Goal: Information Seeking & Learning: Learn about a topic

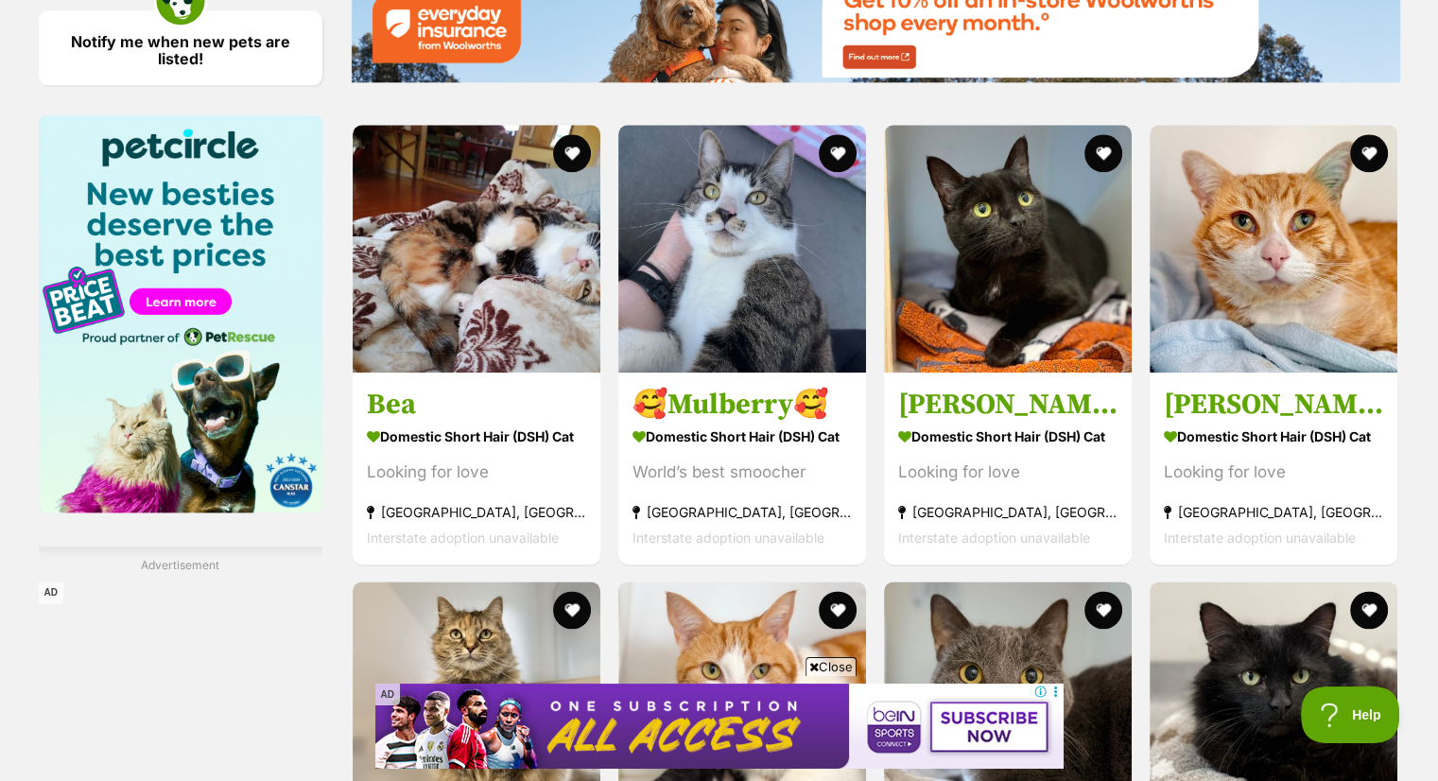
scroll to position [2321, 0]
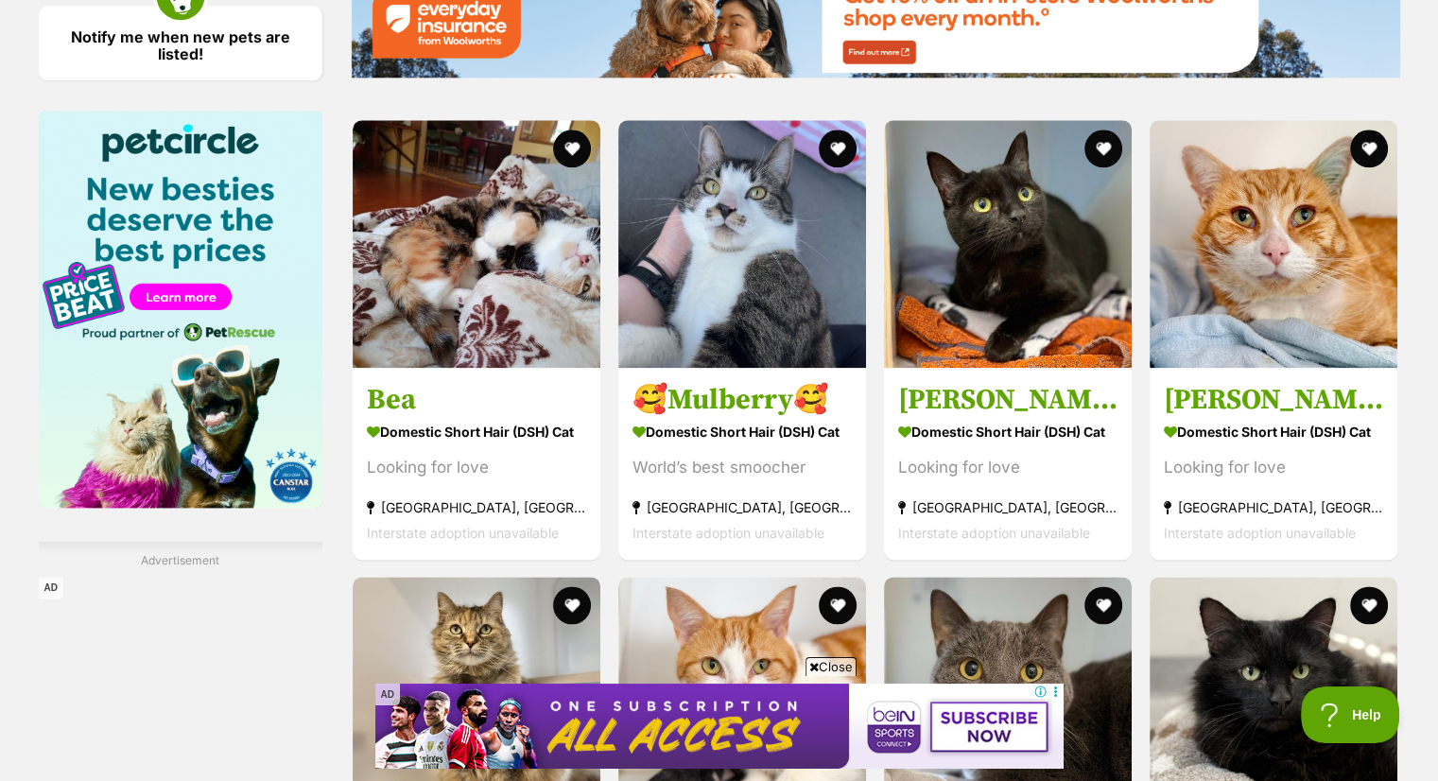
drag, startPoint x: 1446, startPoint y: 111, endPoint x: 1406, endPoint y: 492, distance: 383.1
click at [1406, 492] on html "Skip to main content Log in to favourite this pet Log in Or sign up Search PetR…" at bounding box center [719, 84] width 1438 height 4811
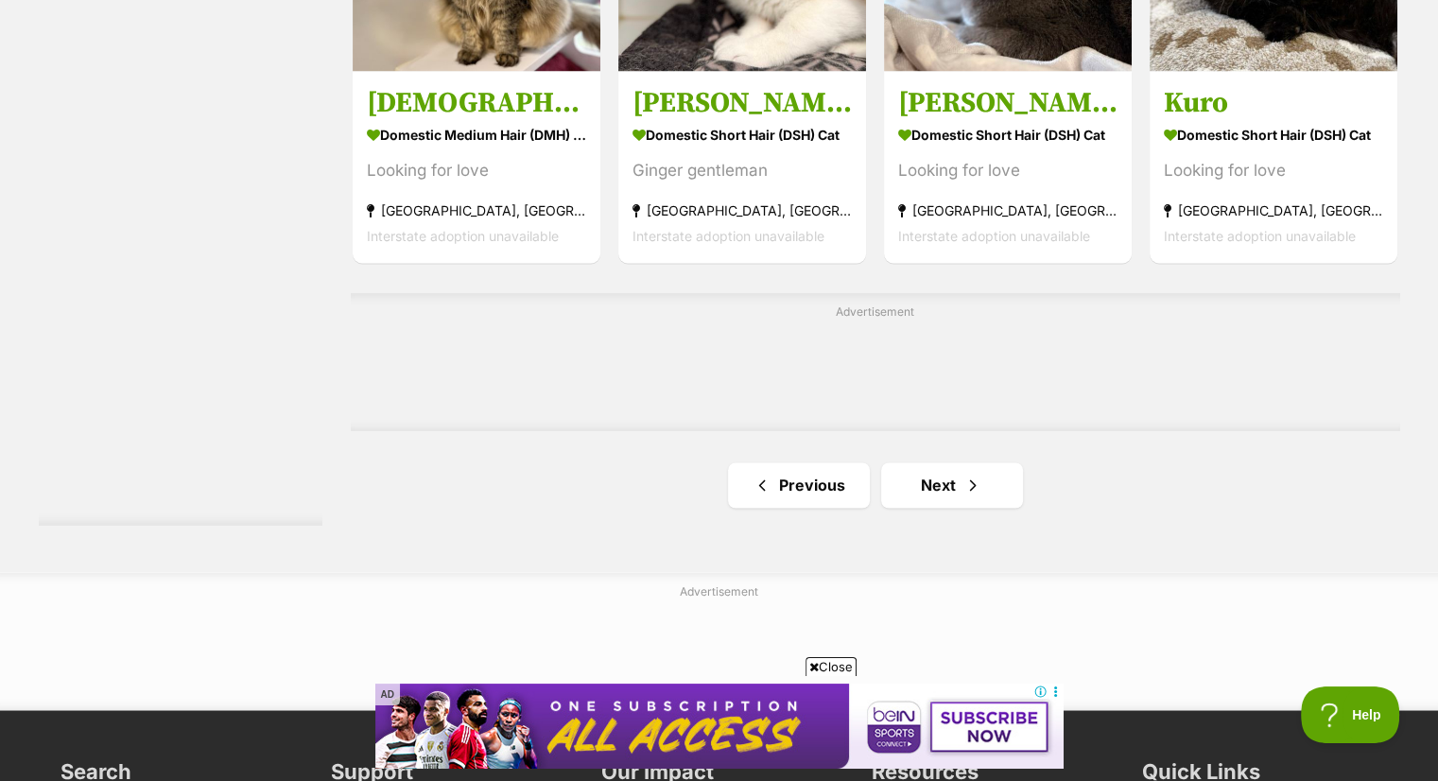
scroll to position [3098, 0]
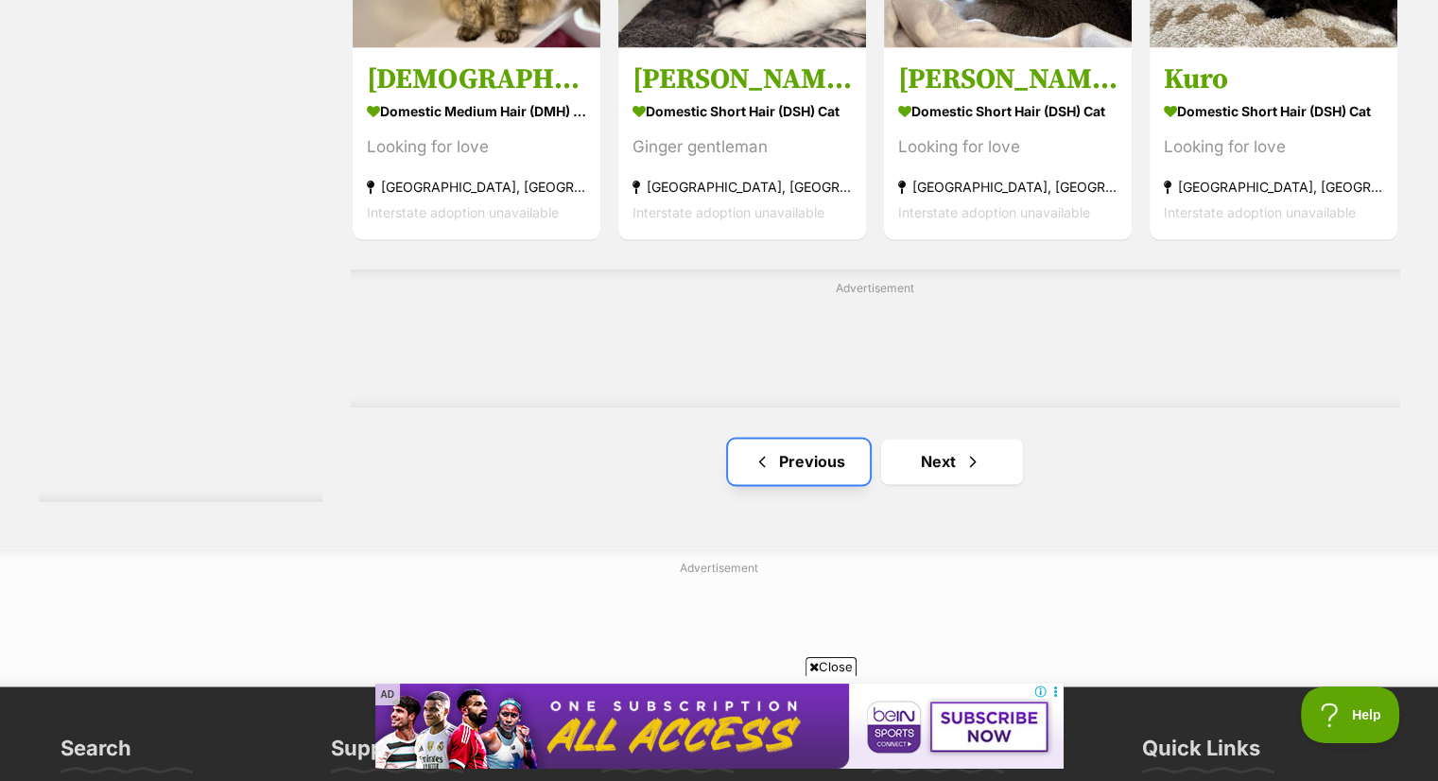
click at [809, 475] on link "Previous" at bounding box center [799, 461] width 142 height 45
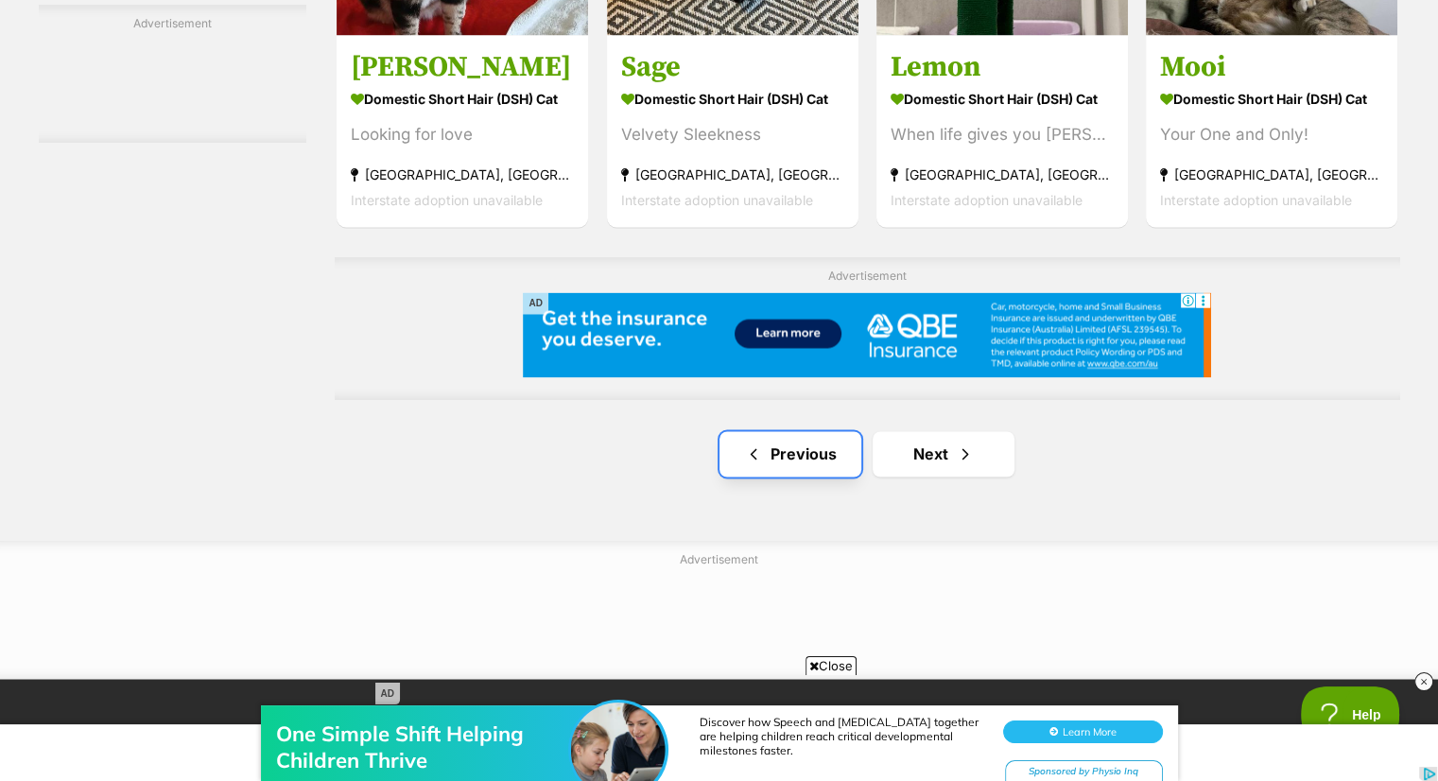
click at [756, 446] on span "Previous page" at bounding box center [753, 453] width 19 height 23
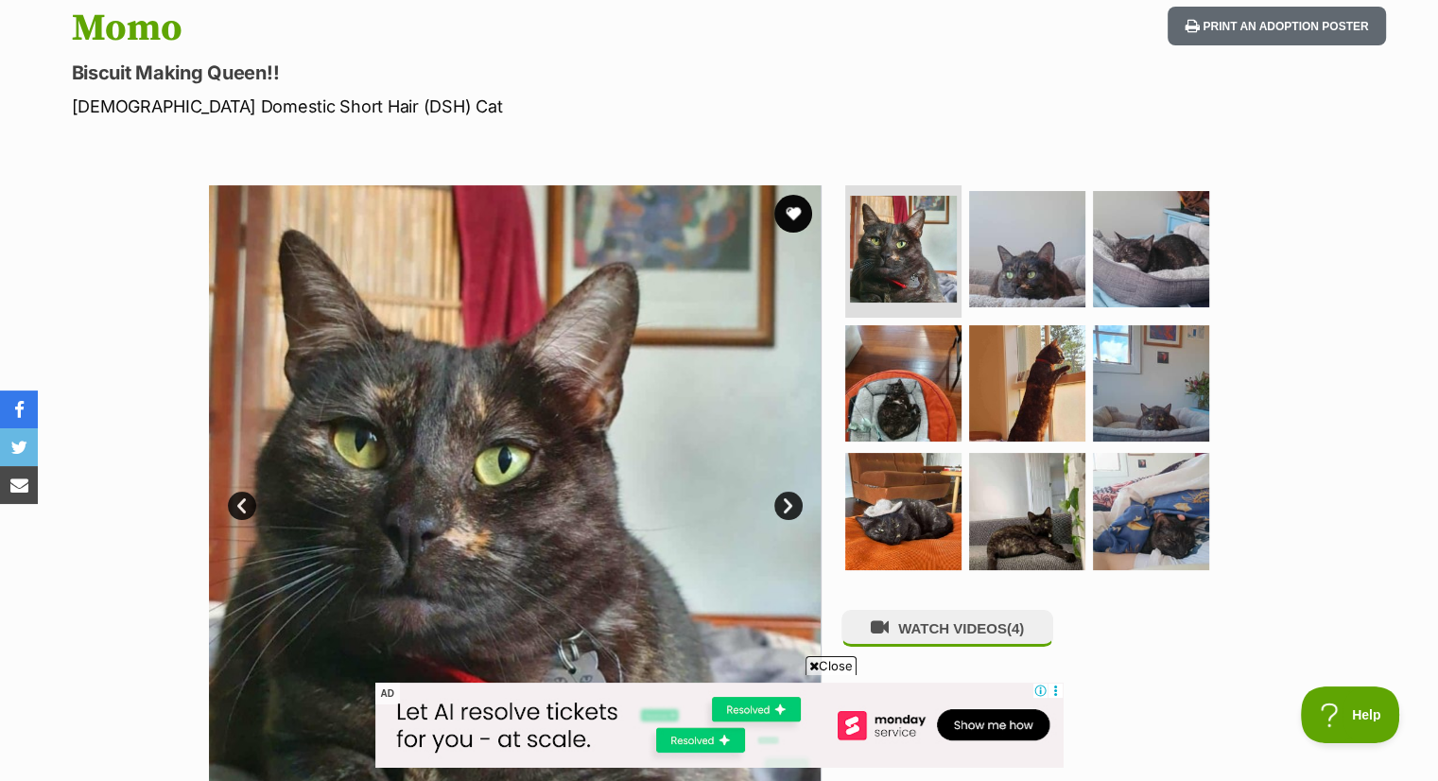
scroll to position [212, 0]
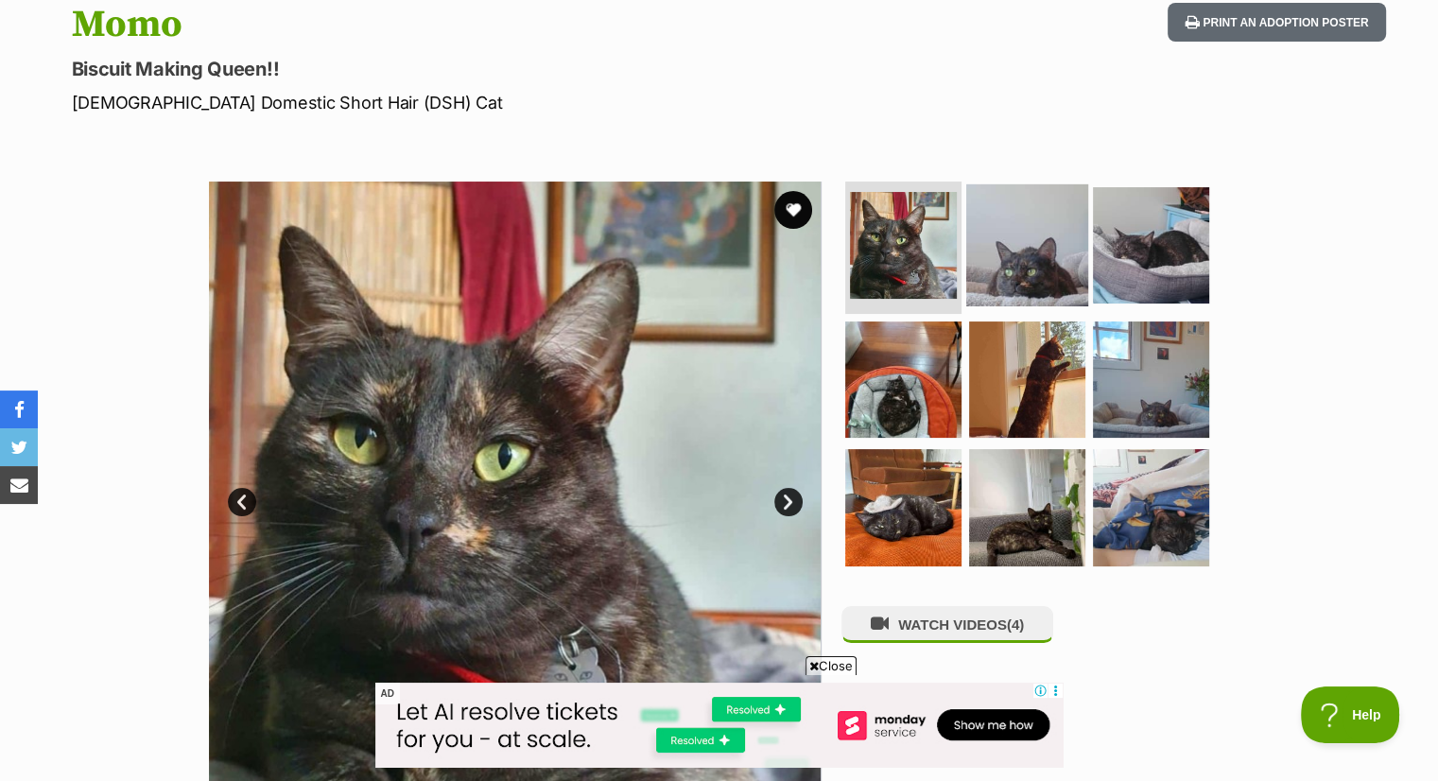
click at [1035, 250] on img at bounding box center [1027, 245] width 122 height 122
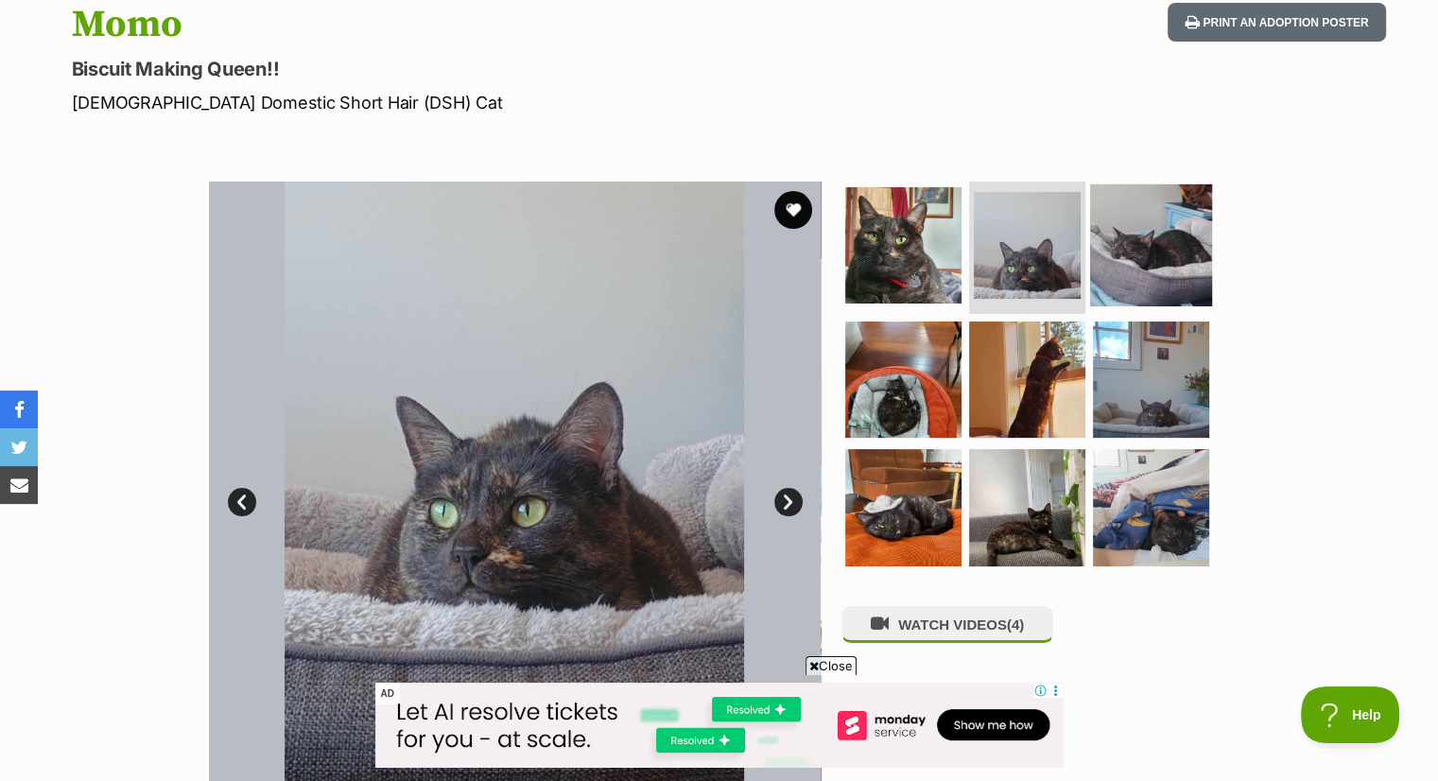
click at [1165, 273] on img at bounding box center [1151, 245] width 122 height 122
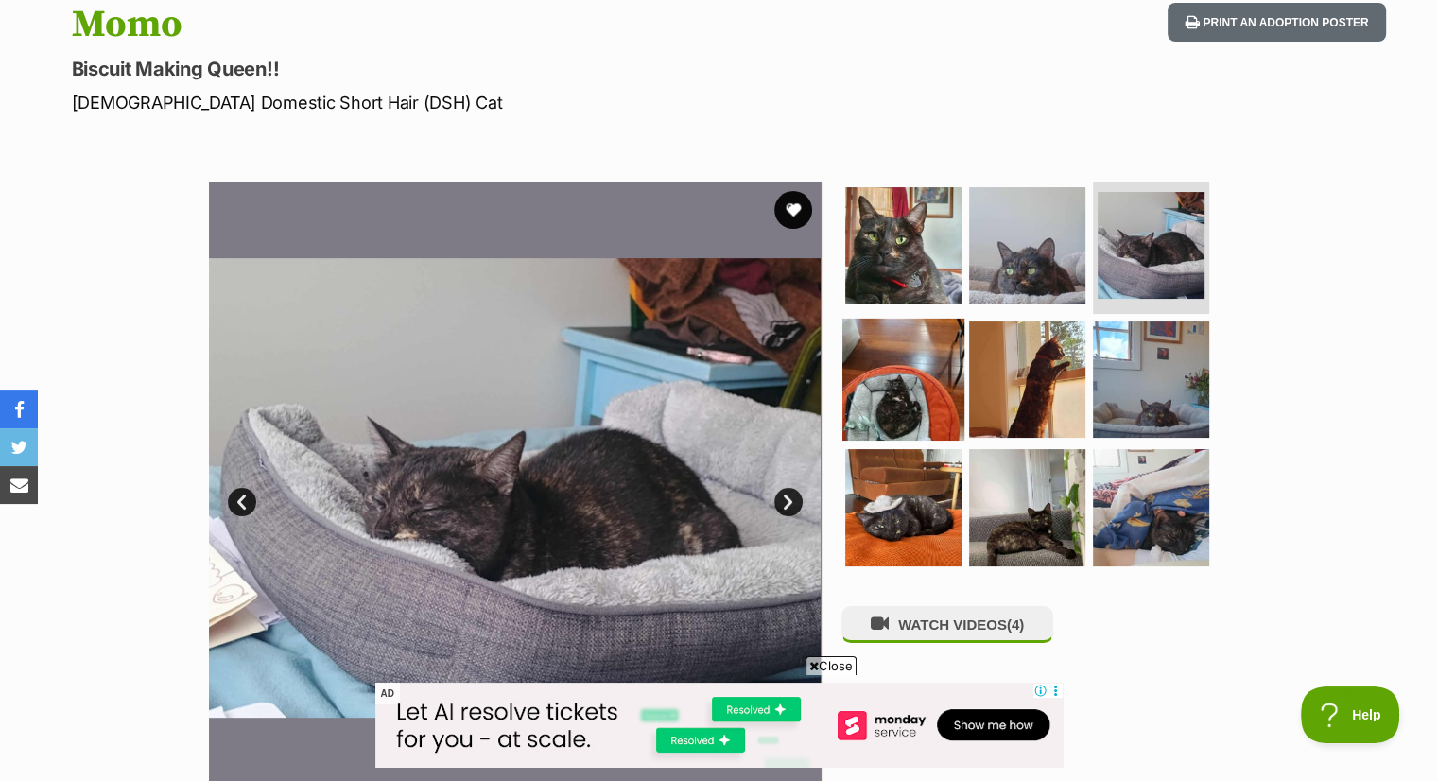
click at [911, 360] on img at bounding box center [903, 379] width 122 height 122
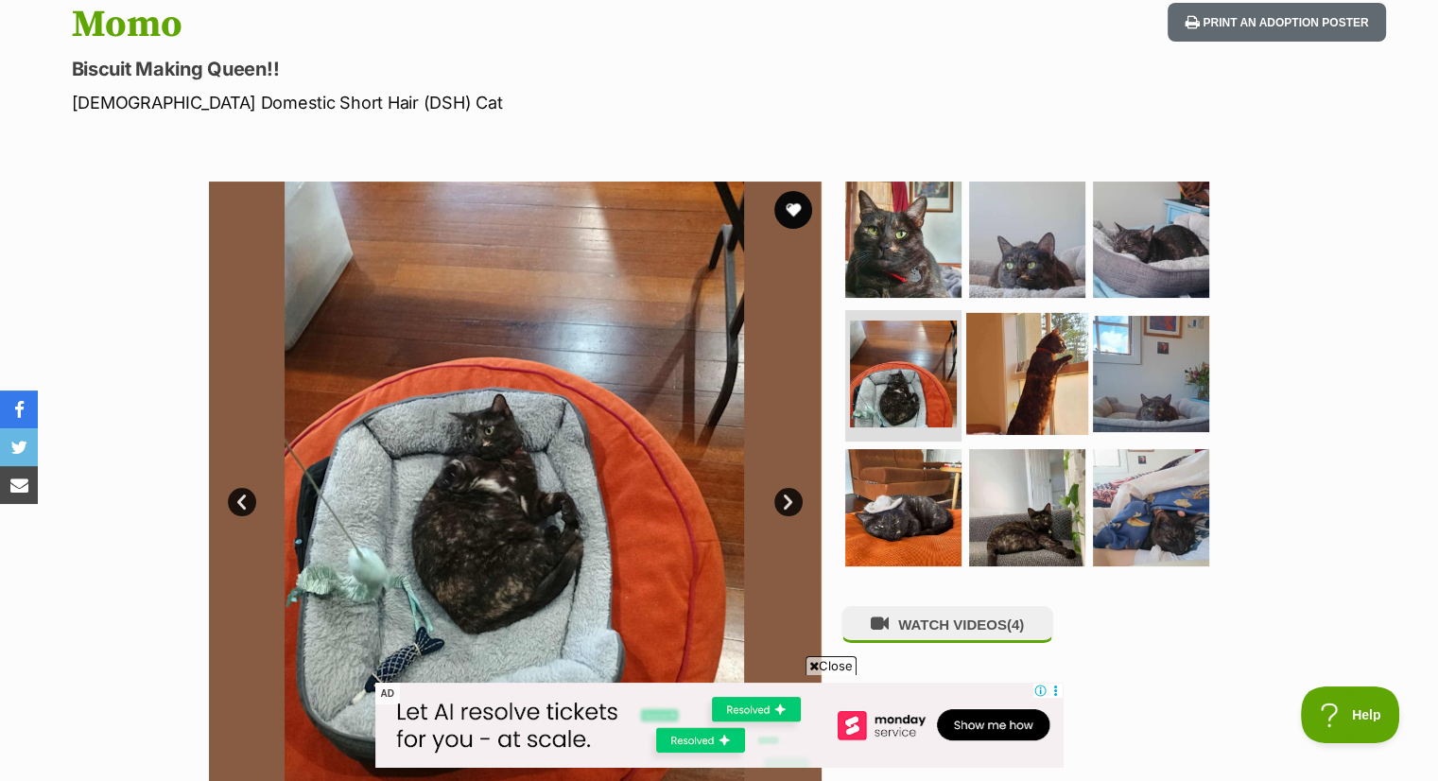
click at [1020, 387] on img at bounding box center [1027, 373] width 122 height 122
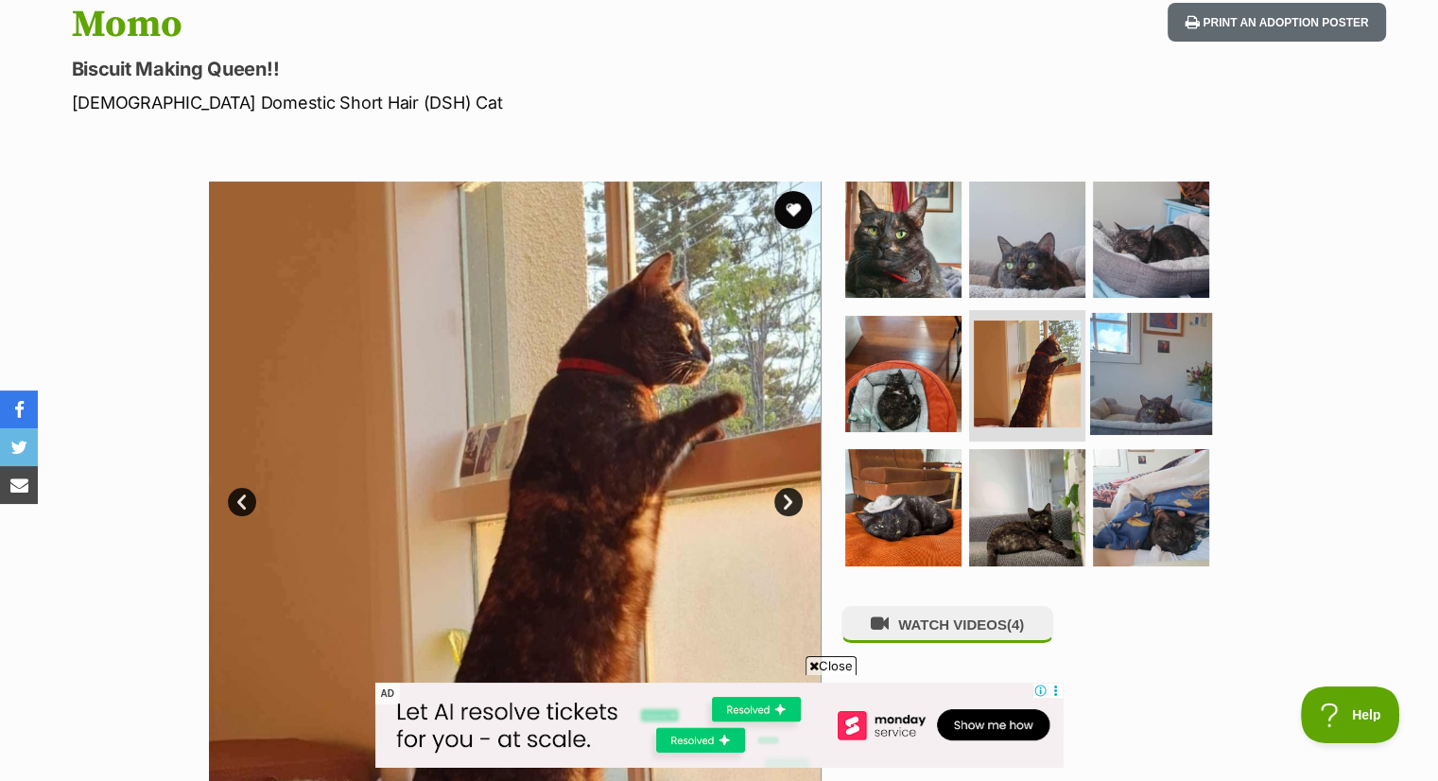
click at [1175, 400] on img at bounding box center [1151, 373] width 122 height 122
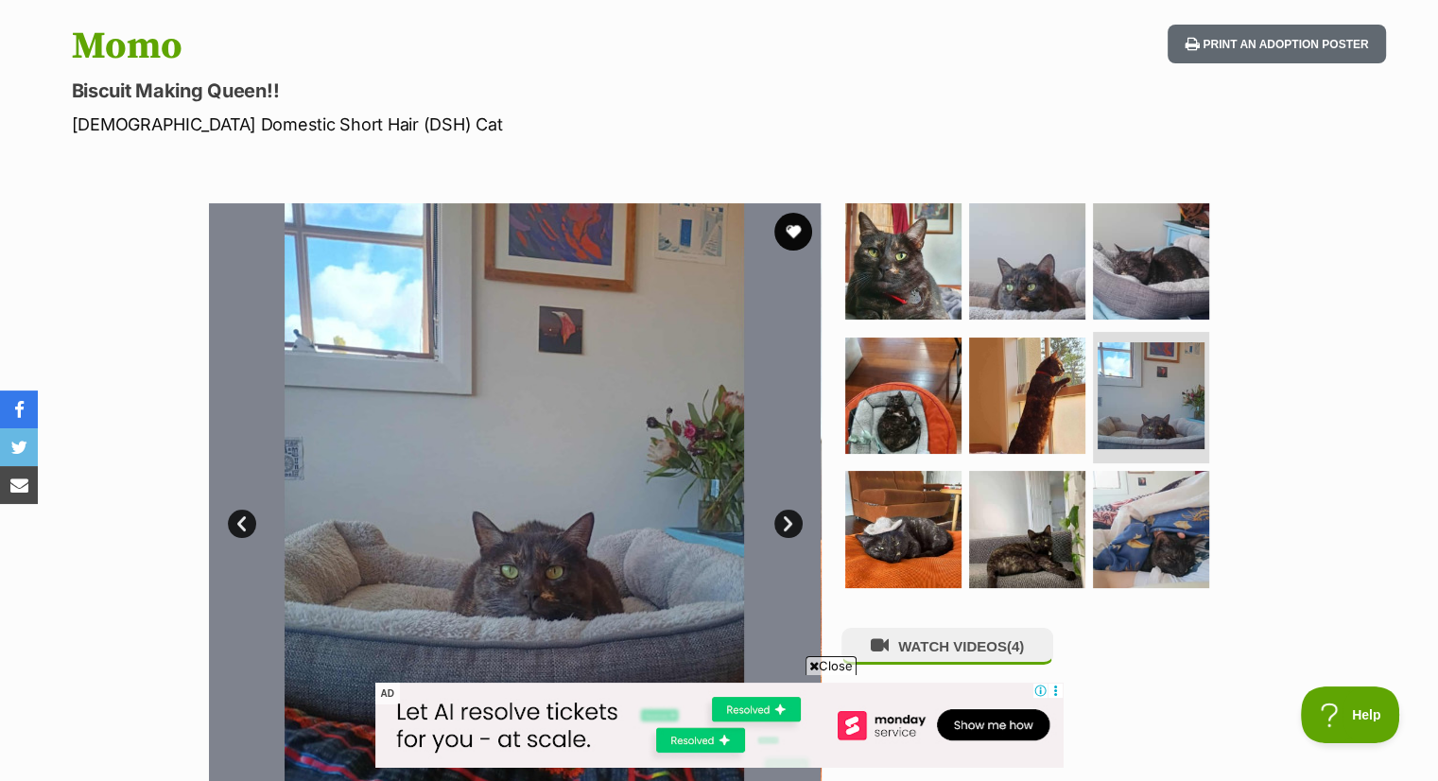
scroll to position [225, 0]
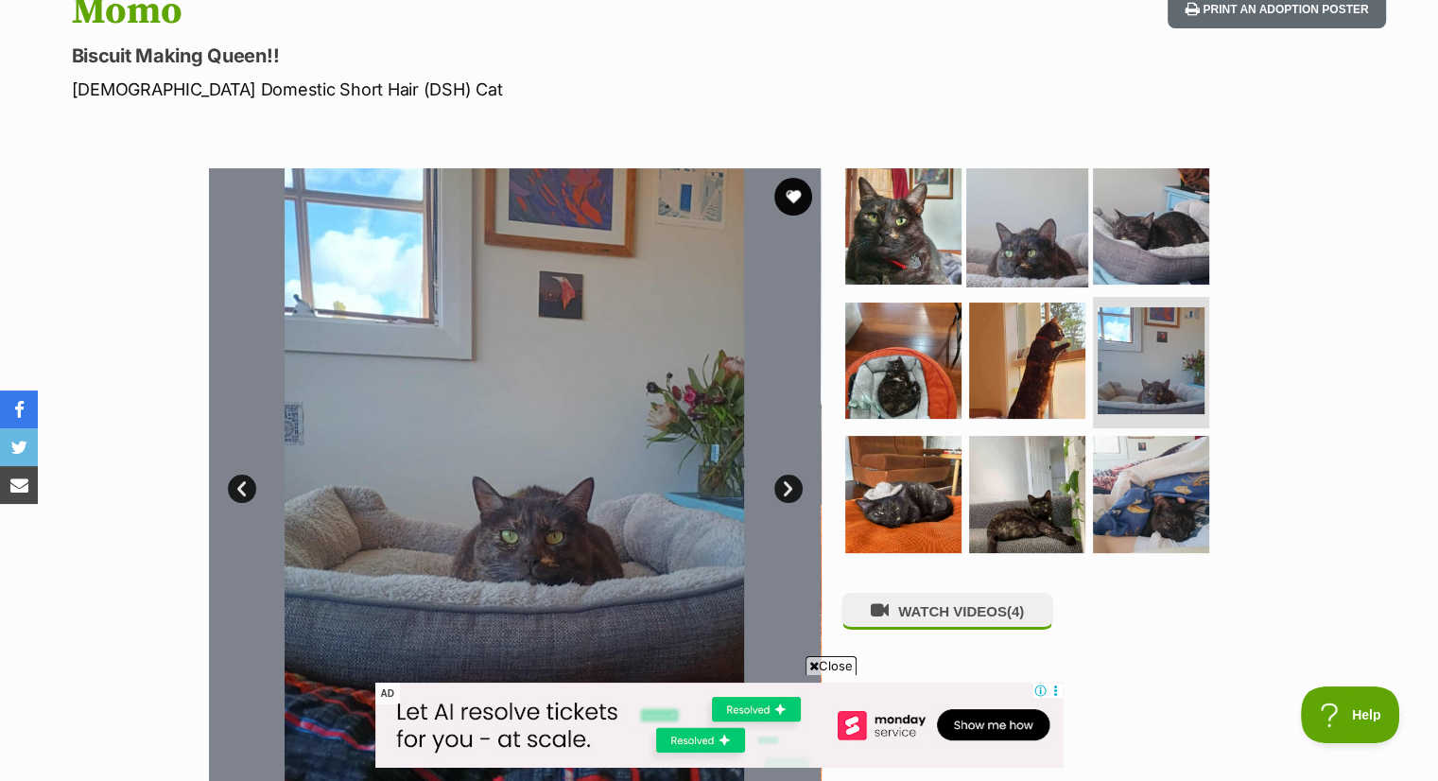
click at [1040, 216] on img at bounding box center [1027, 226] width 122 height 122
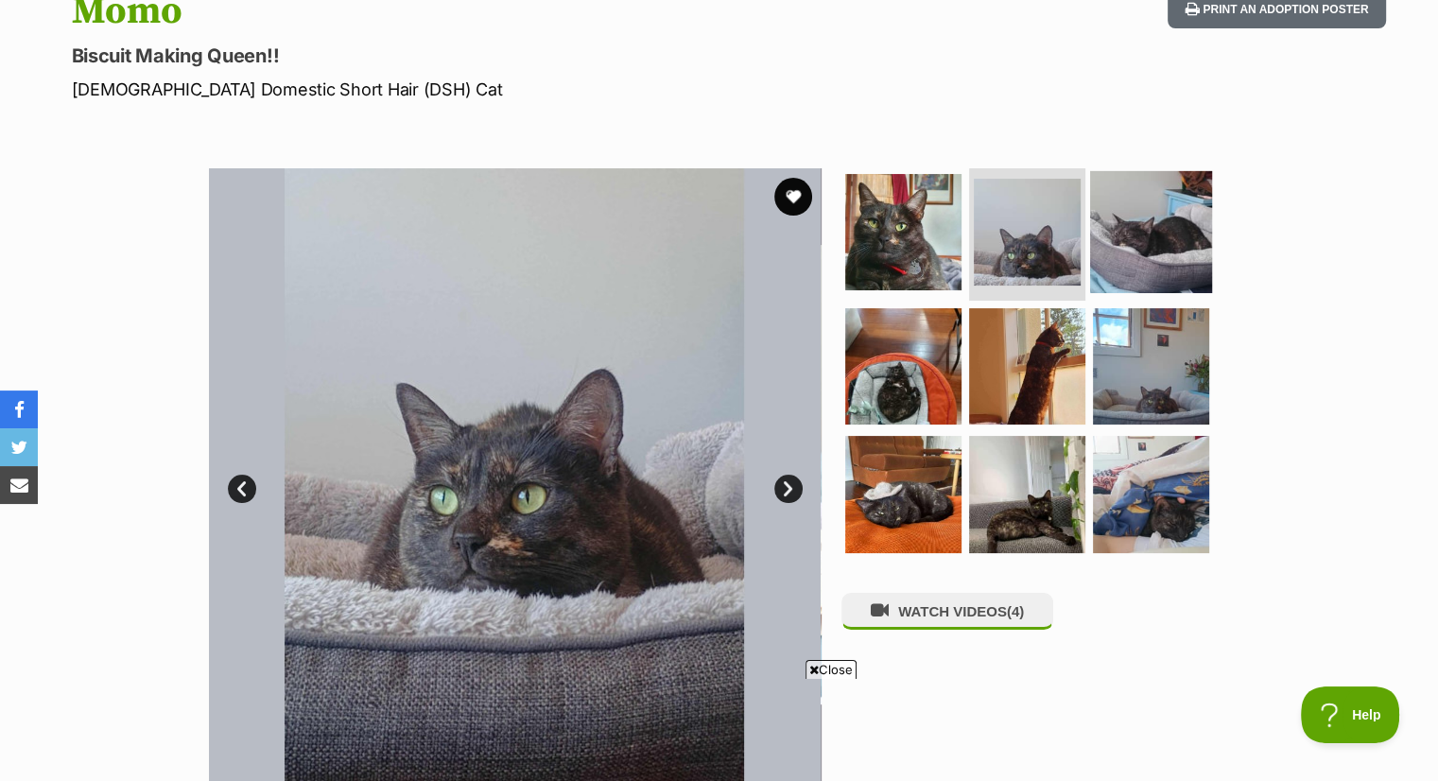
click at [1126, 223] on img at bounding box center [1151, 232] width 122 height 122
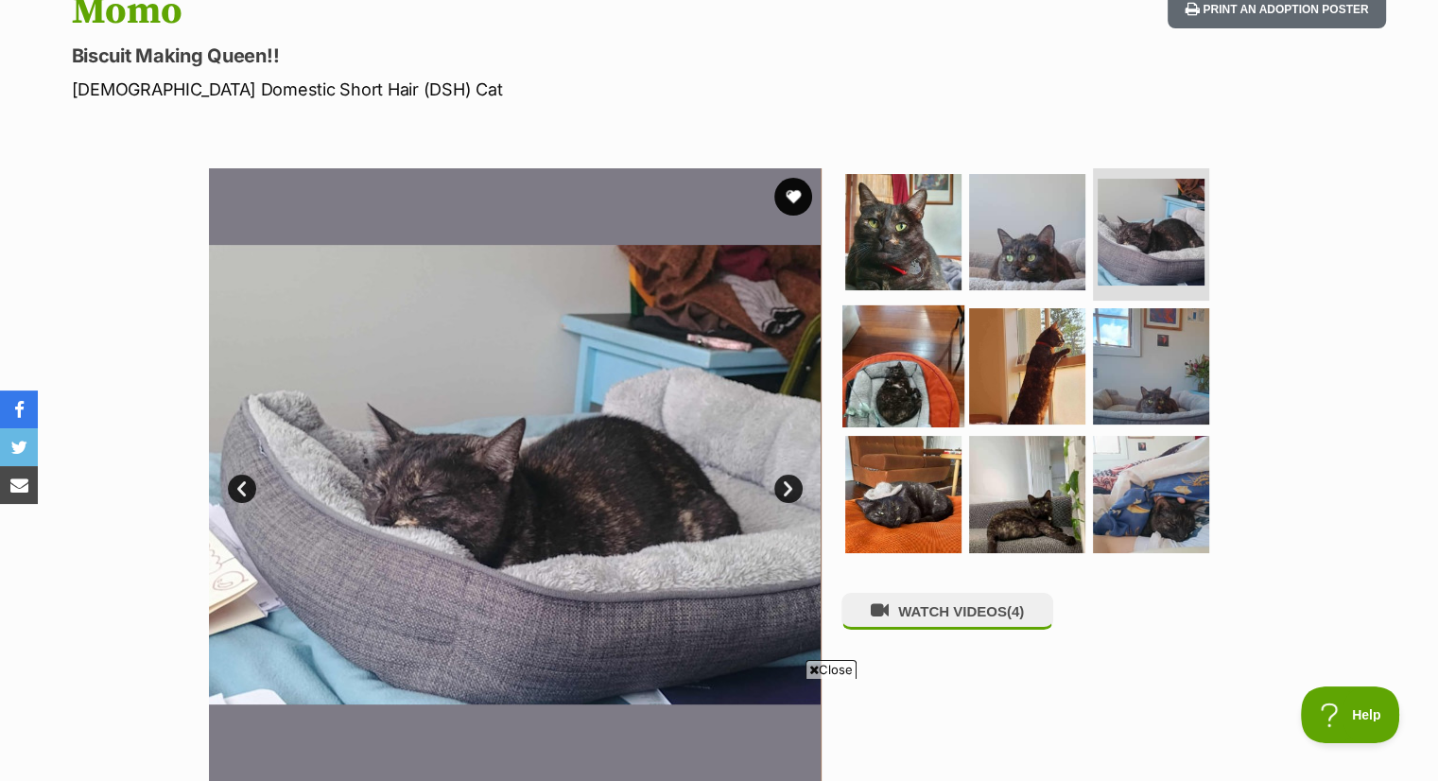
click at [906, 375] on img at bounding box center [903, 365] width 122 height 122
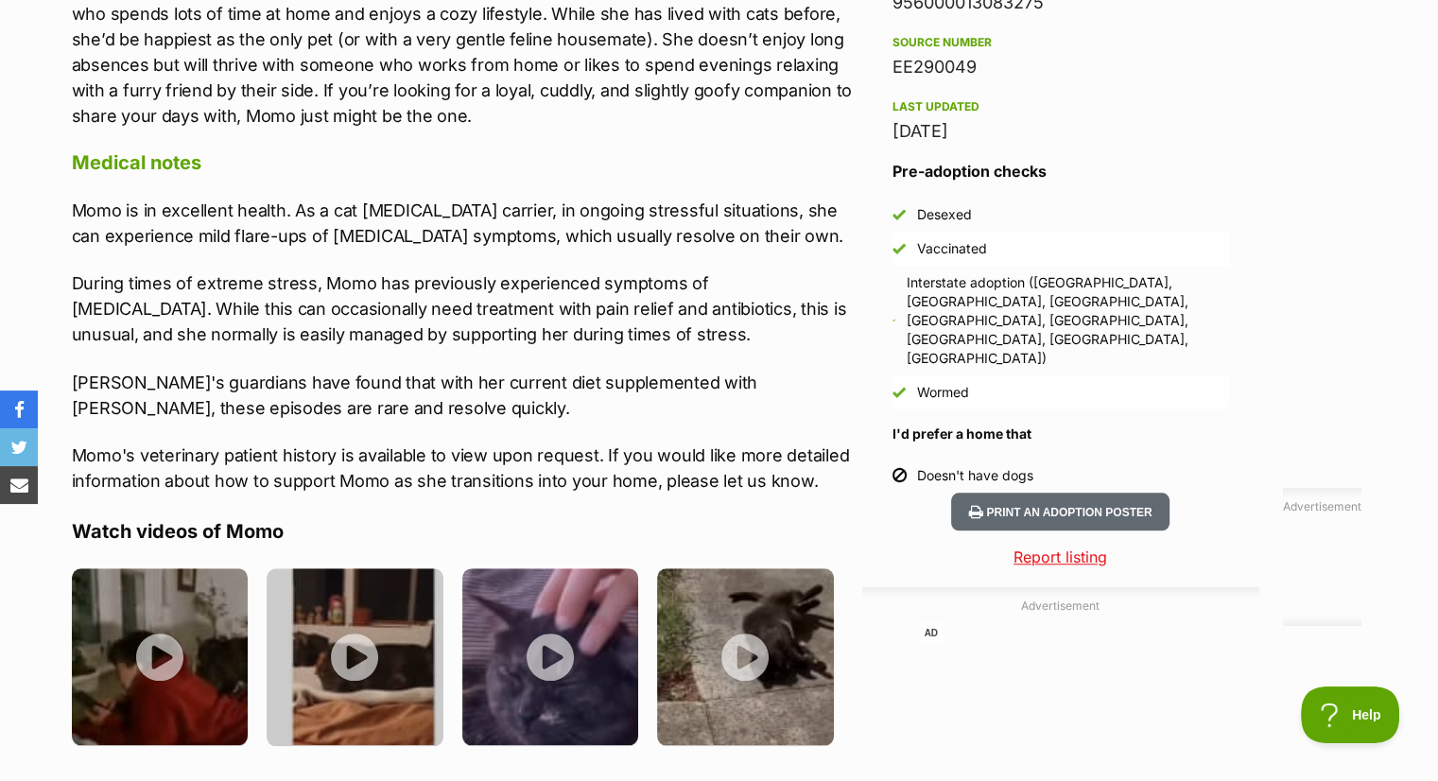
scroll to position [0, 0]
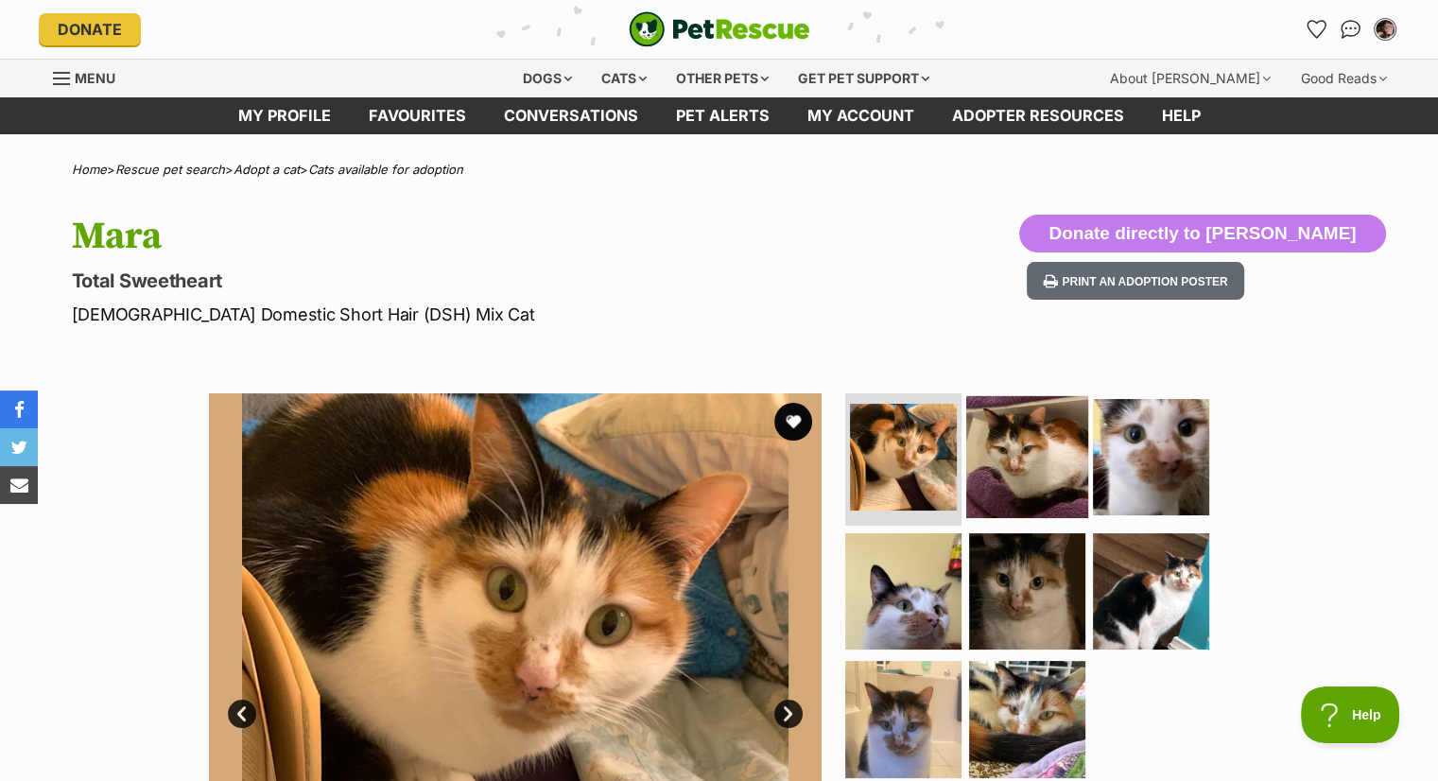
click at [1044, 455] on img at bounding box center [1027, 457] width 122 height 122
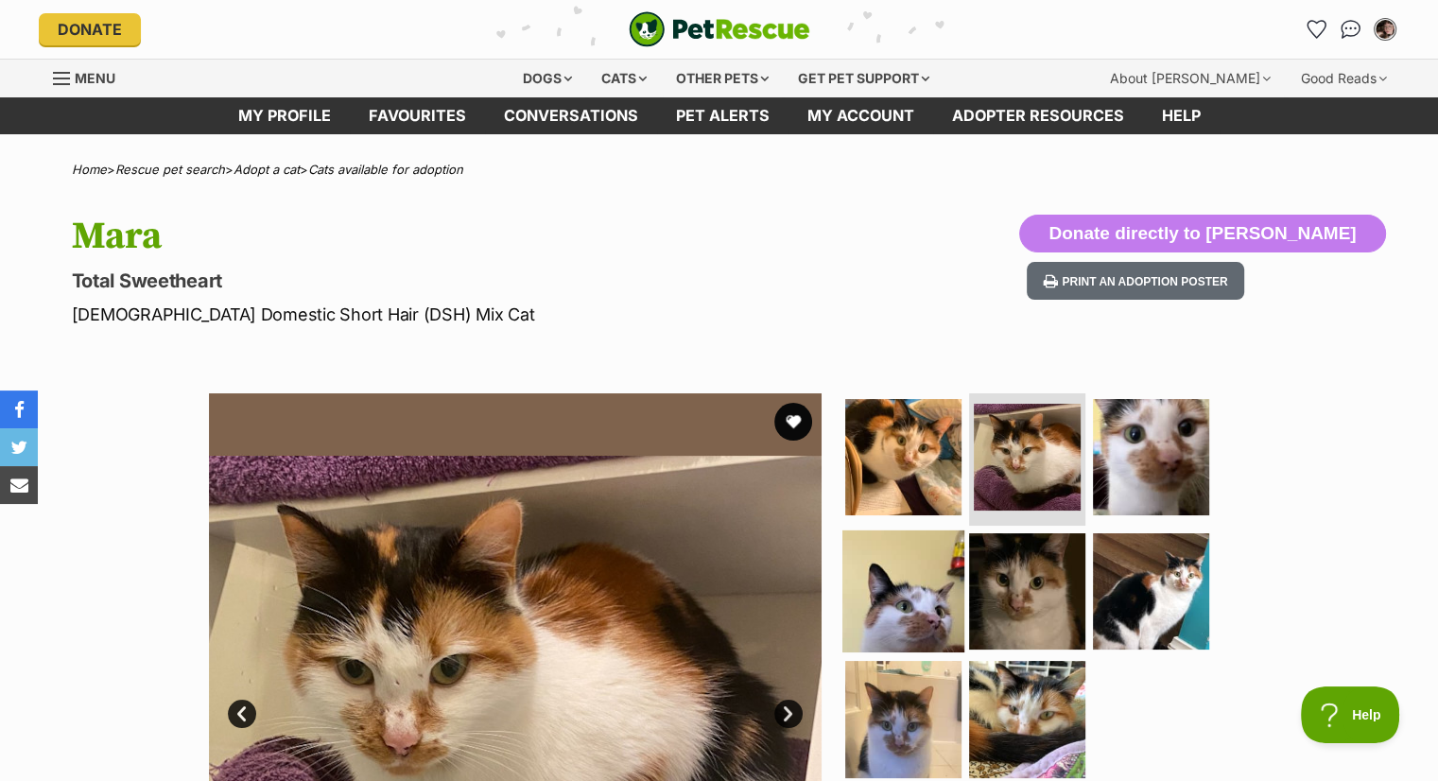
click at [895, 576] on img at bounding box center [903, 590] width 122 height 122
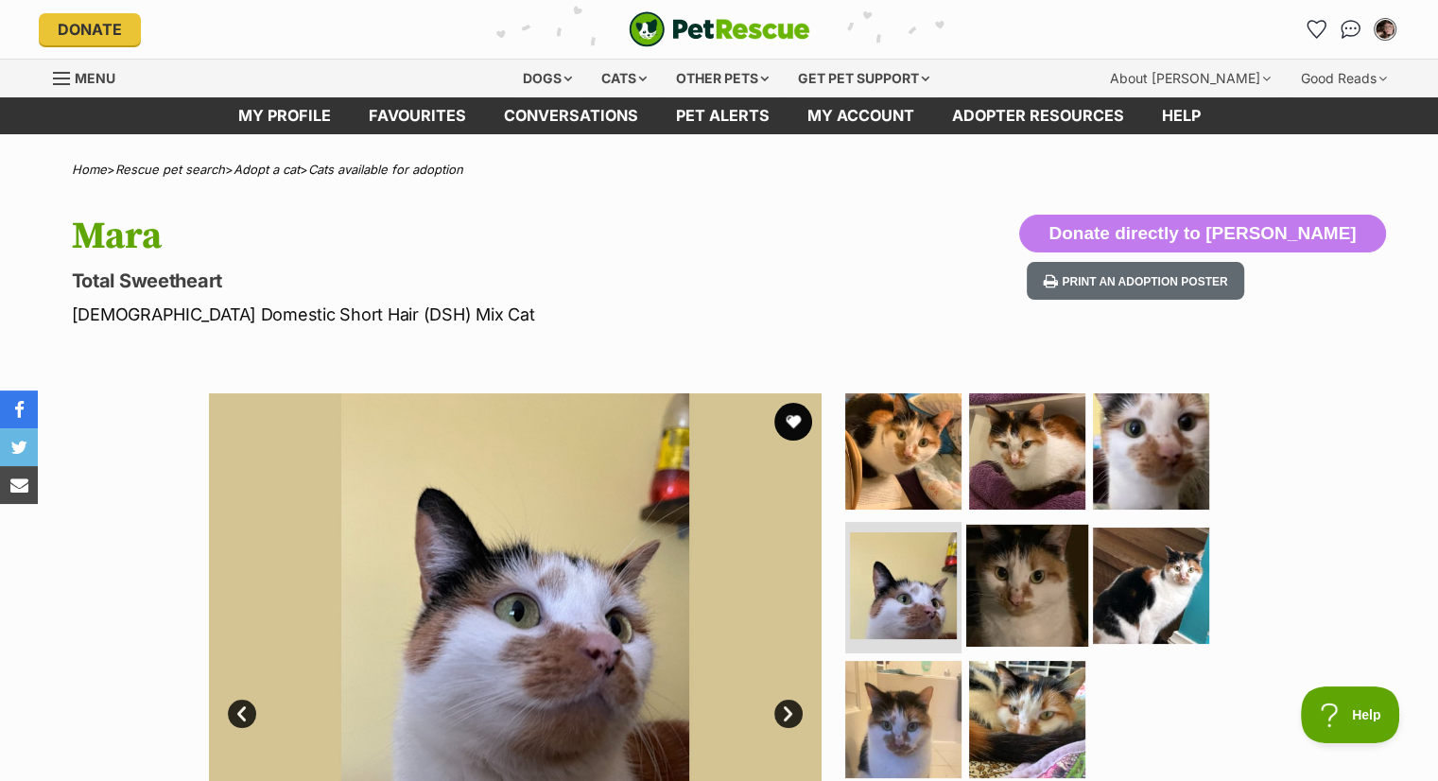
click at [1027, 610] on img at bounding box center [1027, 585] width 122 height 122
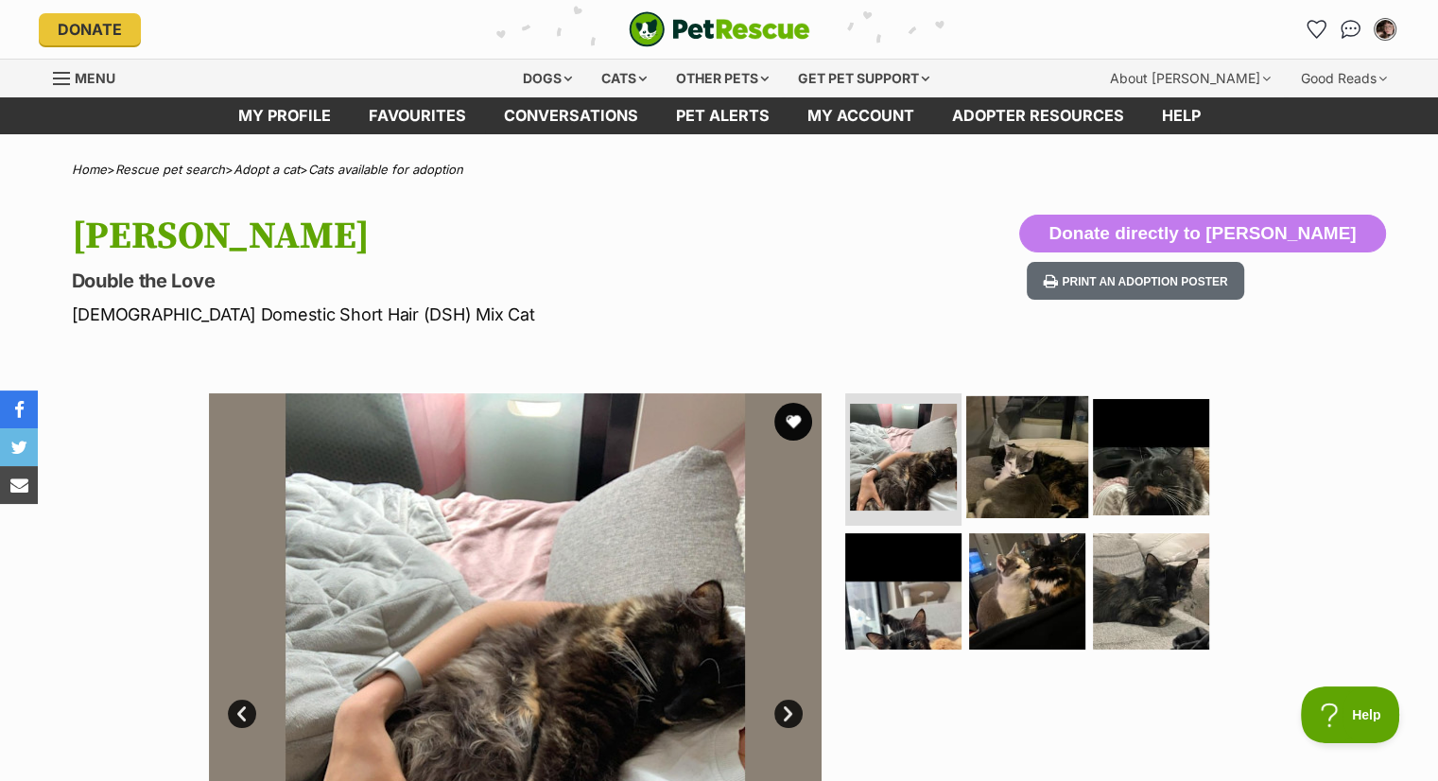
click at [1029, 497] on img at bounding box center [1027, 457] width 122 height 122
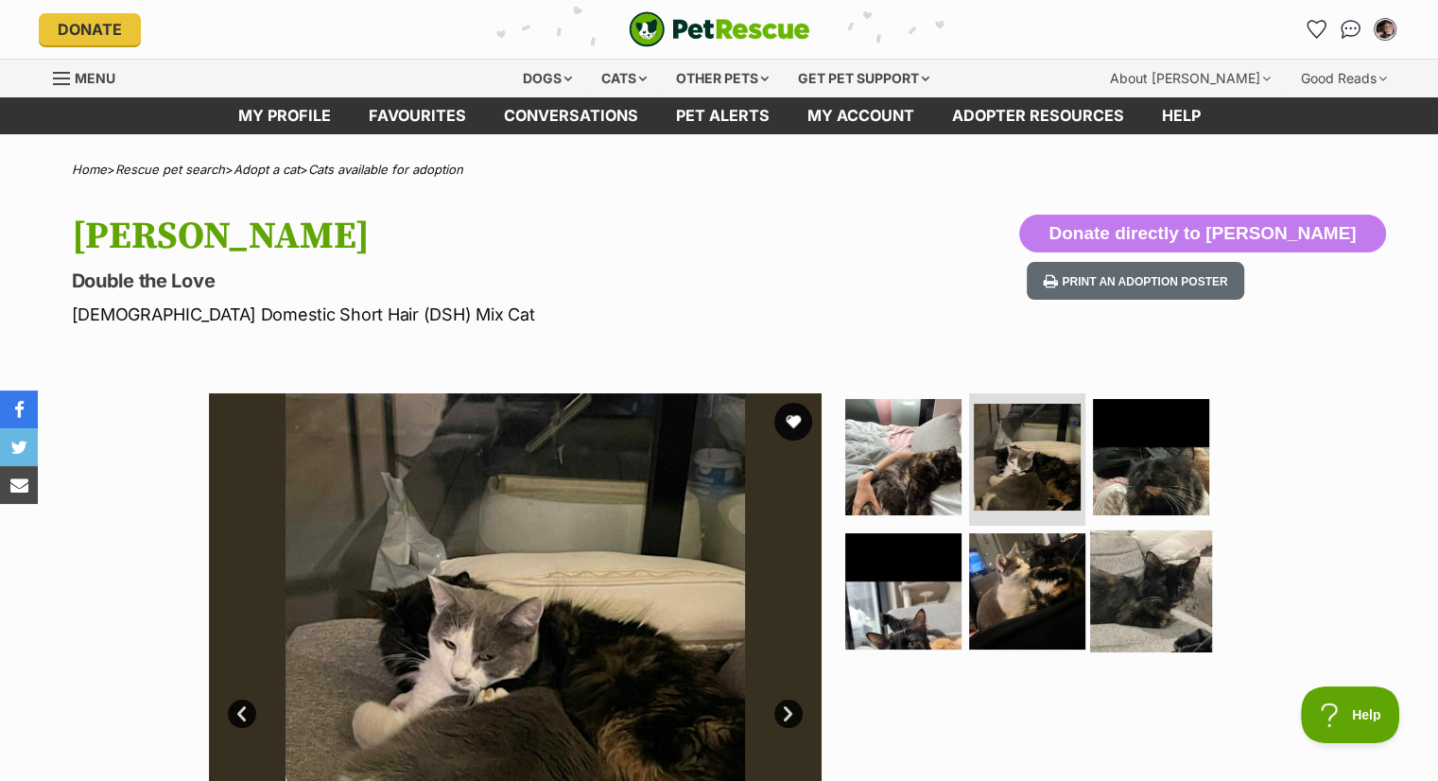
click at [1119, 593] on img at bounding box center [1151, 590] width 122 height 122
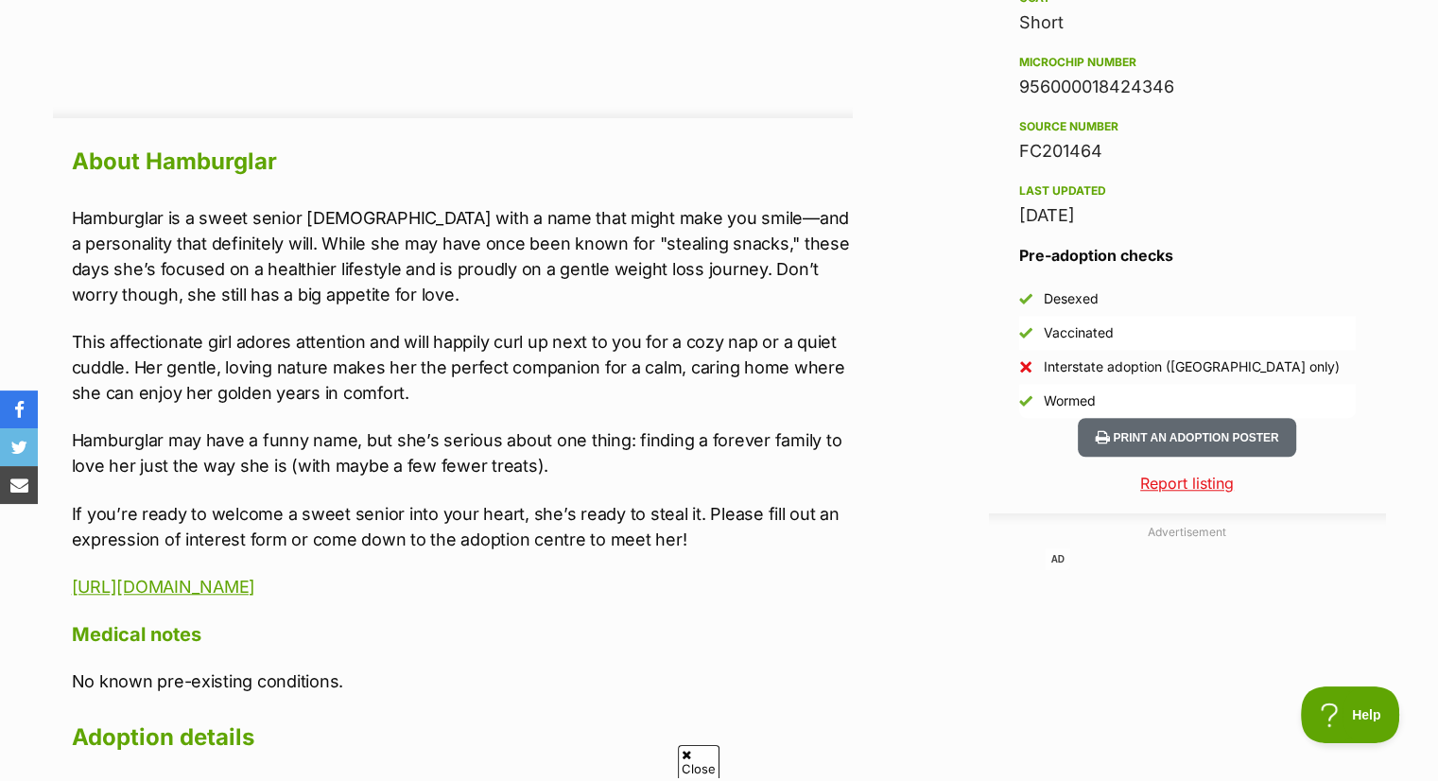
scroll to position [1643, 0]
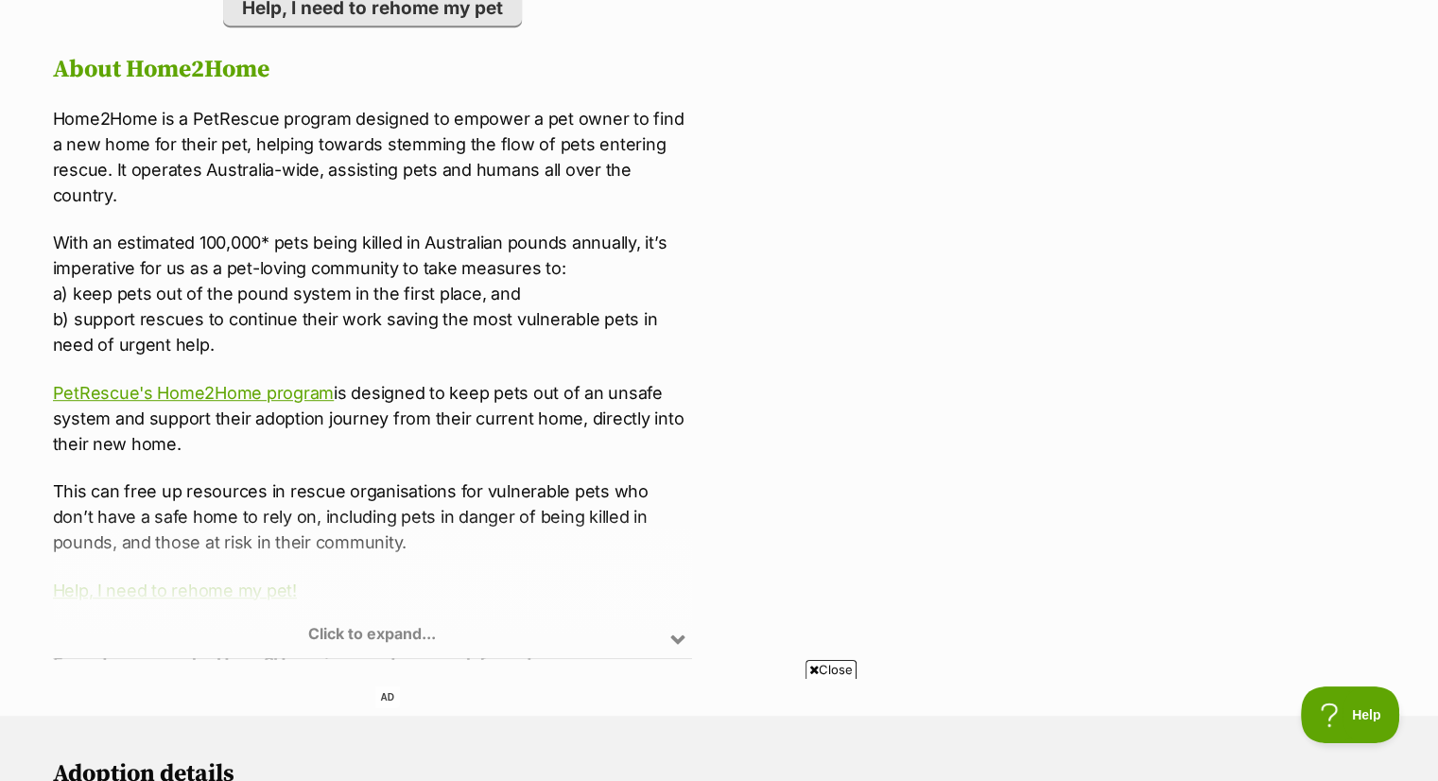
scroll to position [1045, 0]
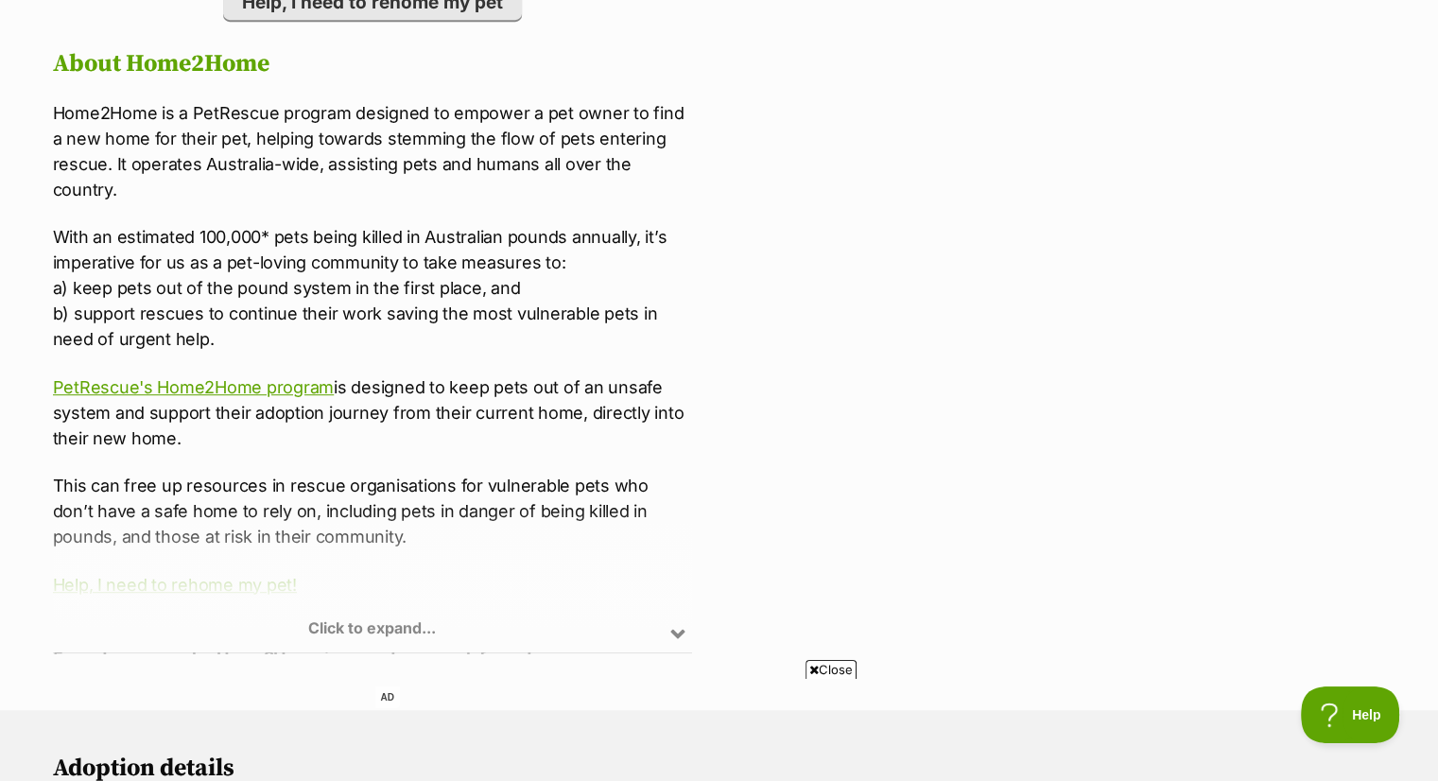
click at [379, 598] on div "Click to expand..." at bounding box center [373, 579] width 640 height 147
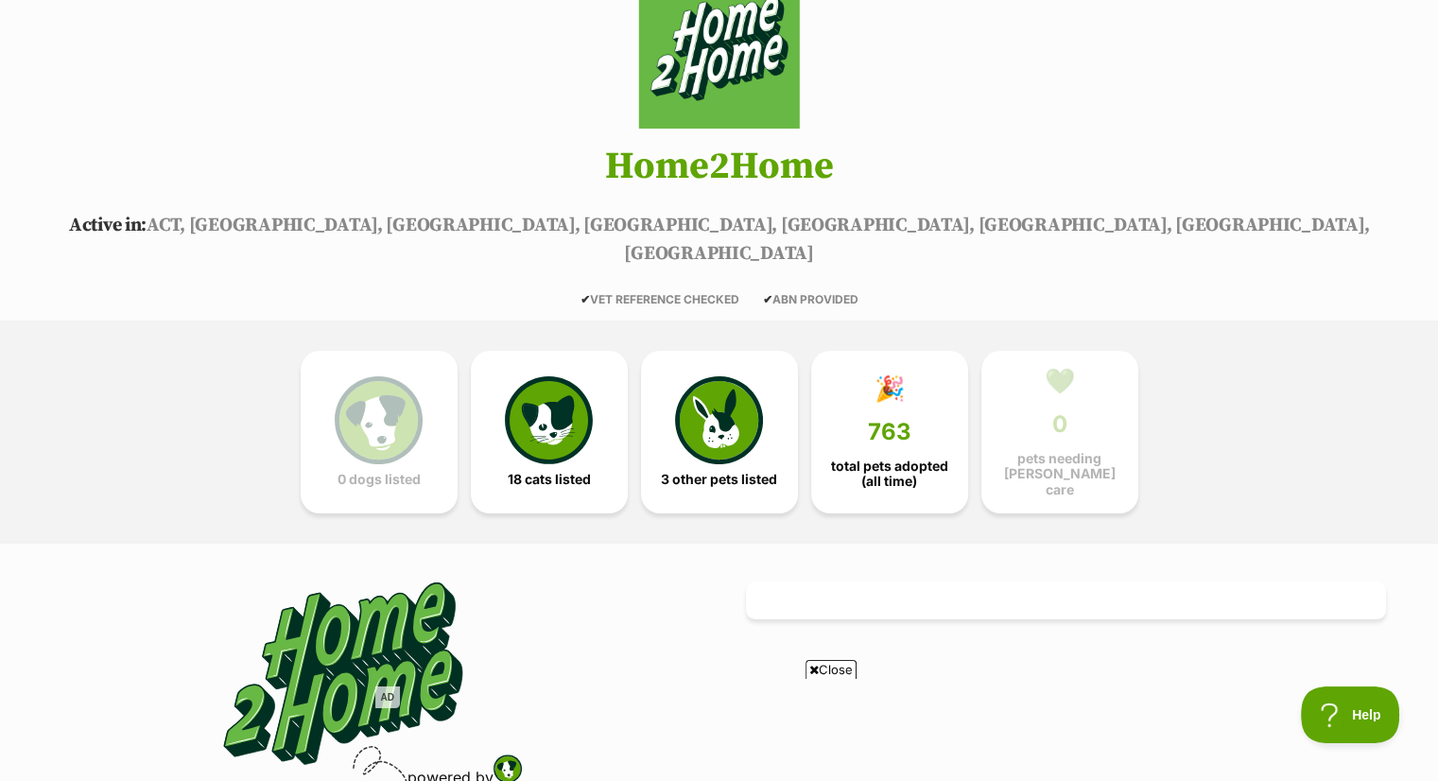
scroll to position [0, 0]
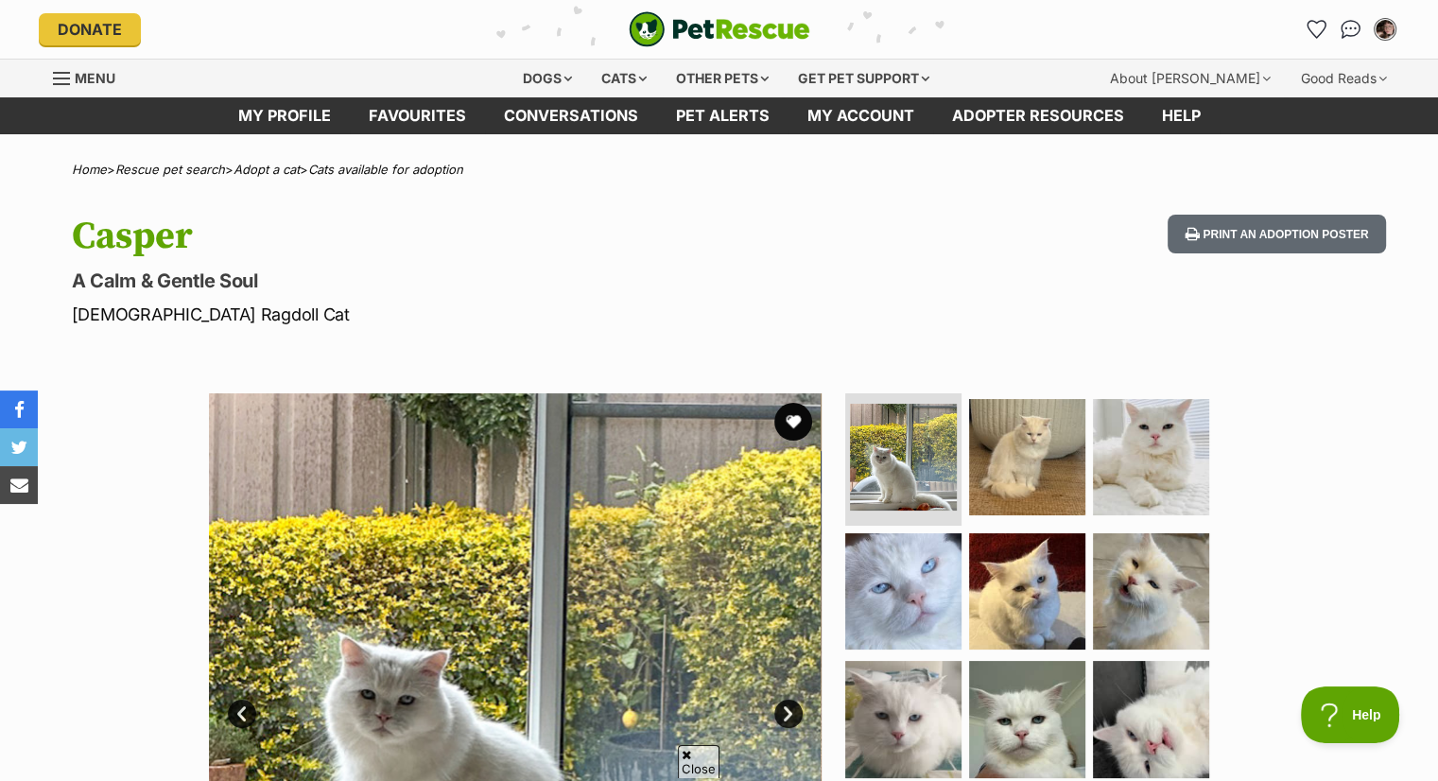
scroll to position [170, 0]
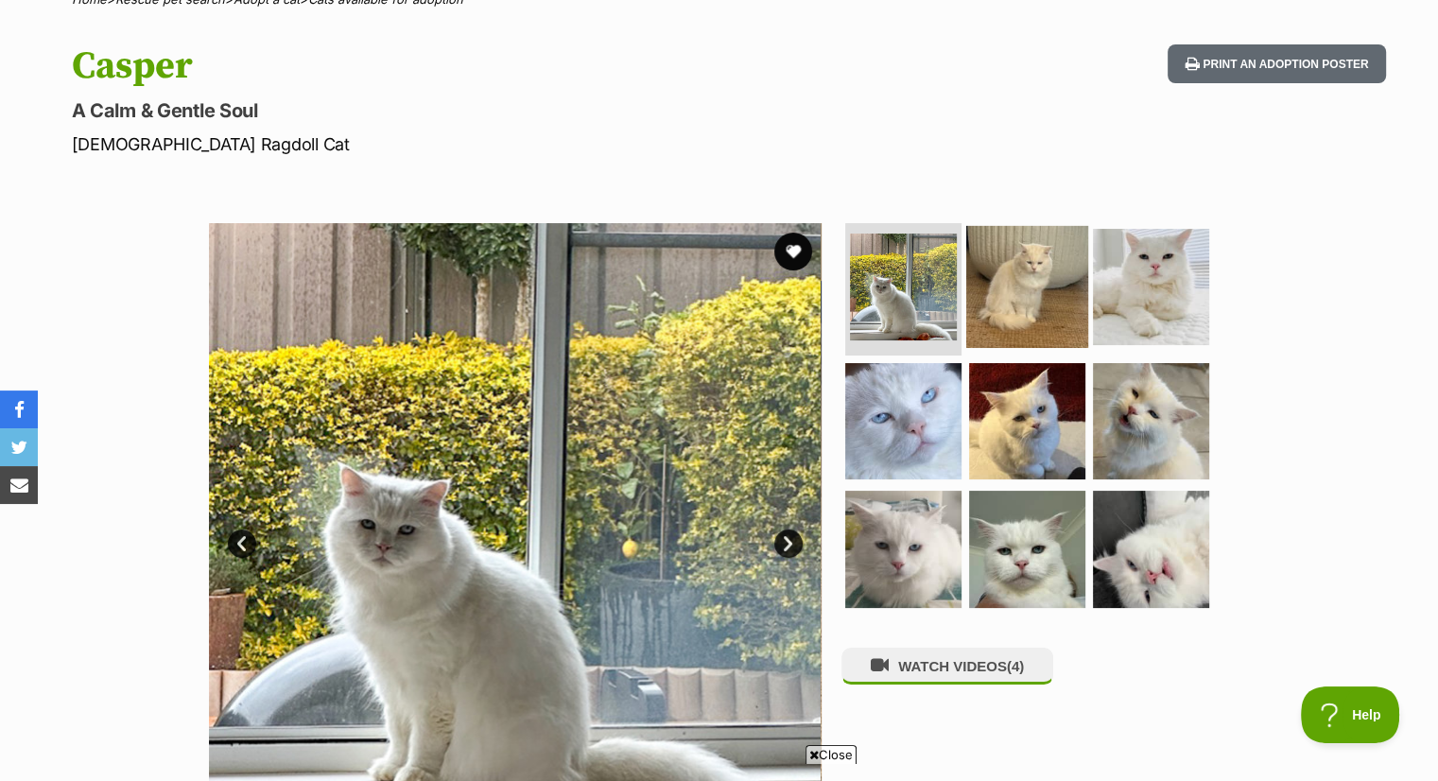
click at [1070, 257] on img at bounding box center [1027, 287] width 122 height 122
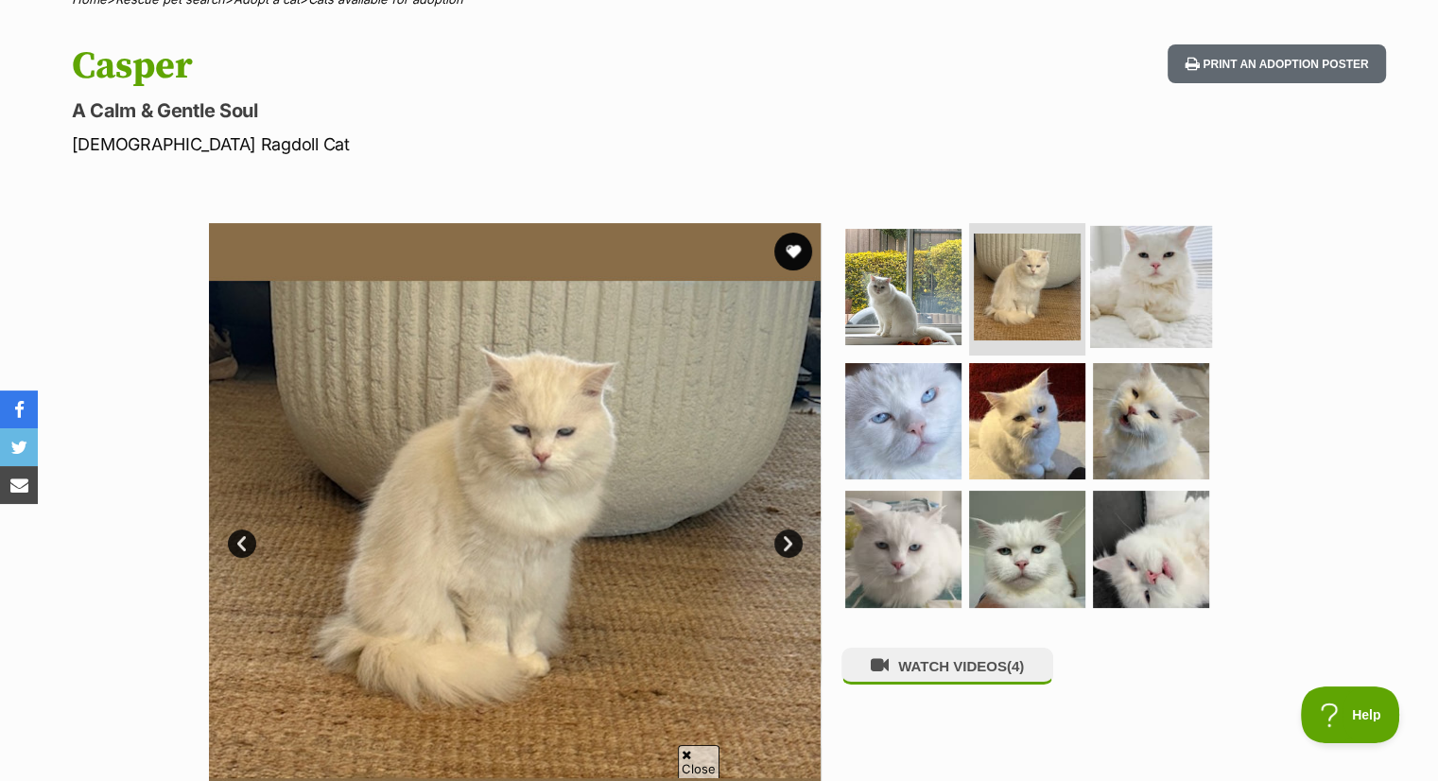
click at [1140, 275] on img at bounding box center [1151, 287] width 122 height 122
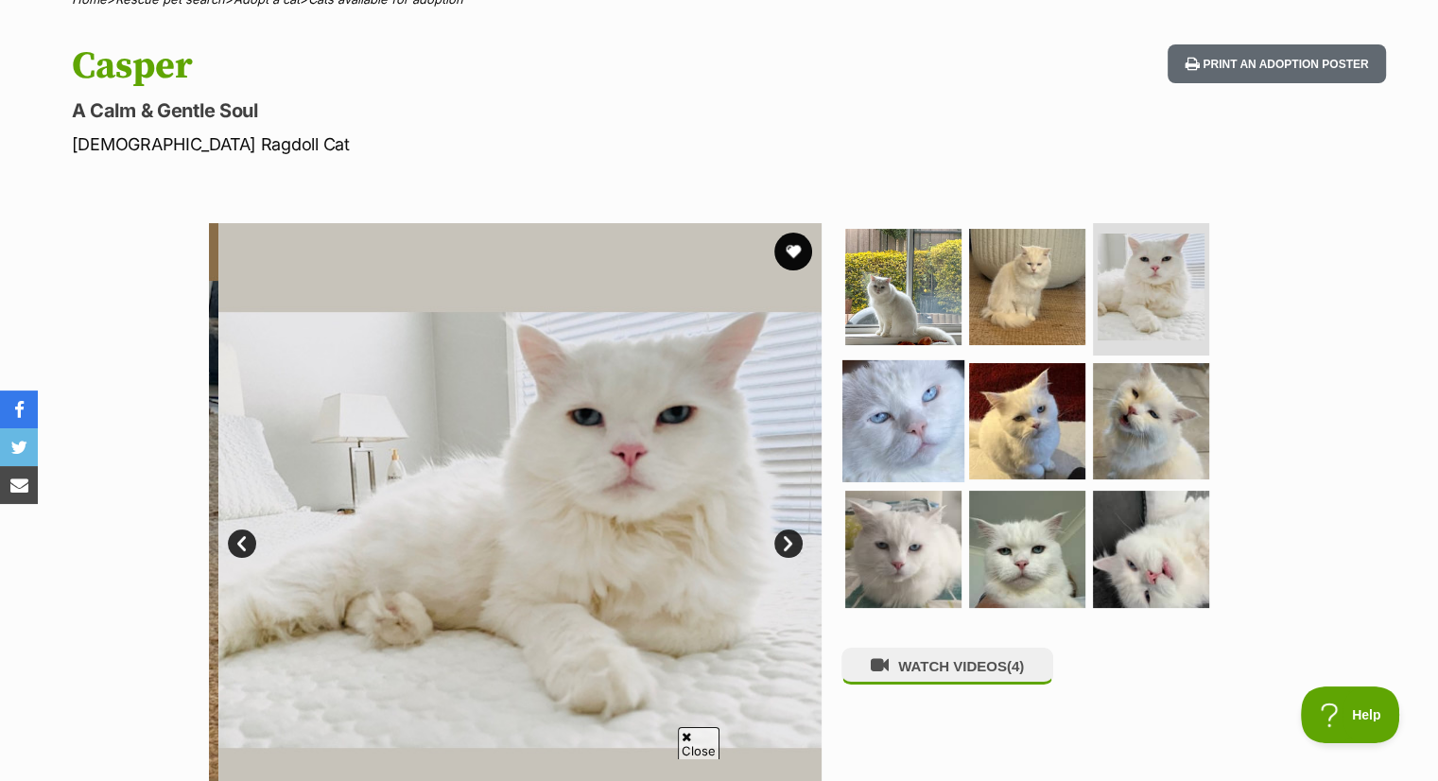
scroll to position [0, 0]
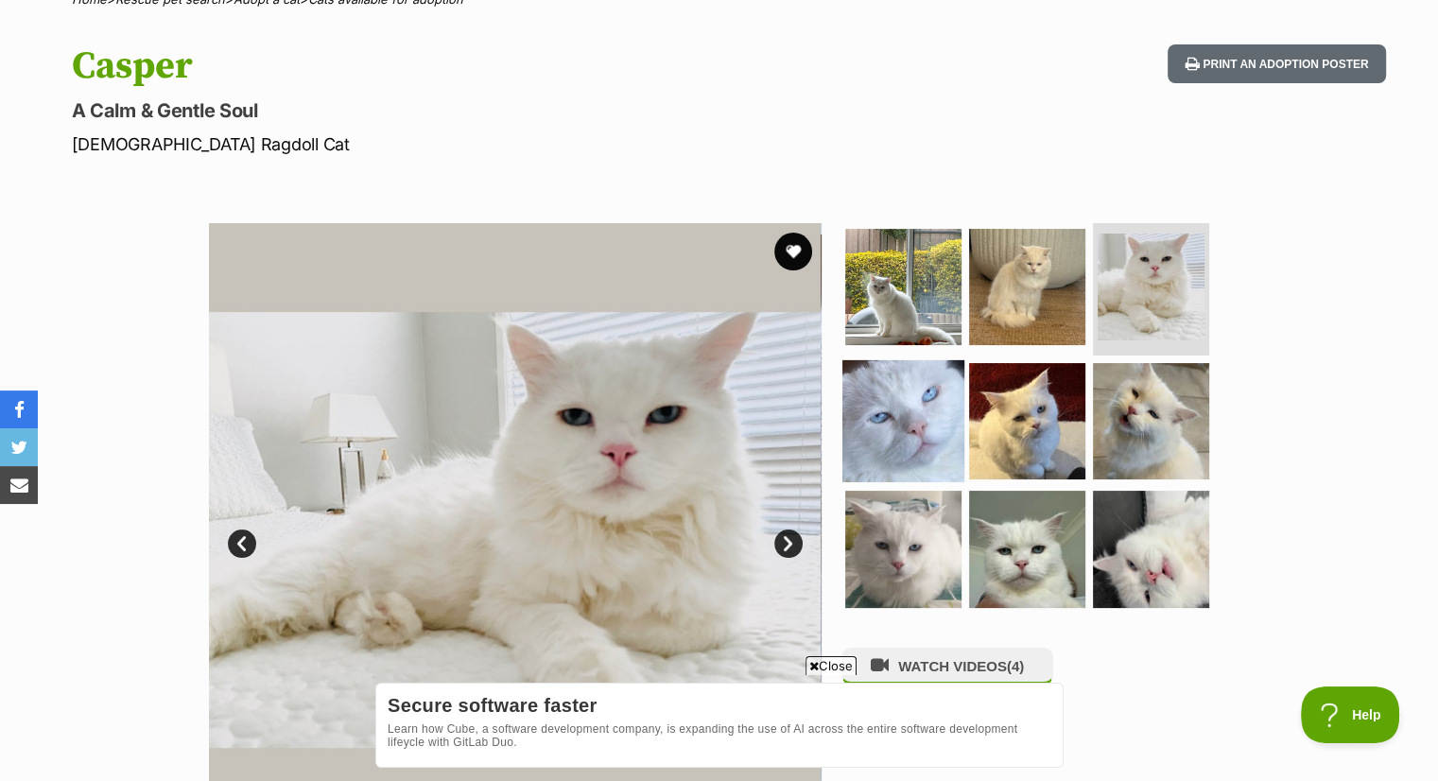
click at [944, 378] on img at bounding box center [903, 420] width 122 height 122
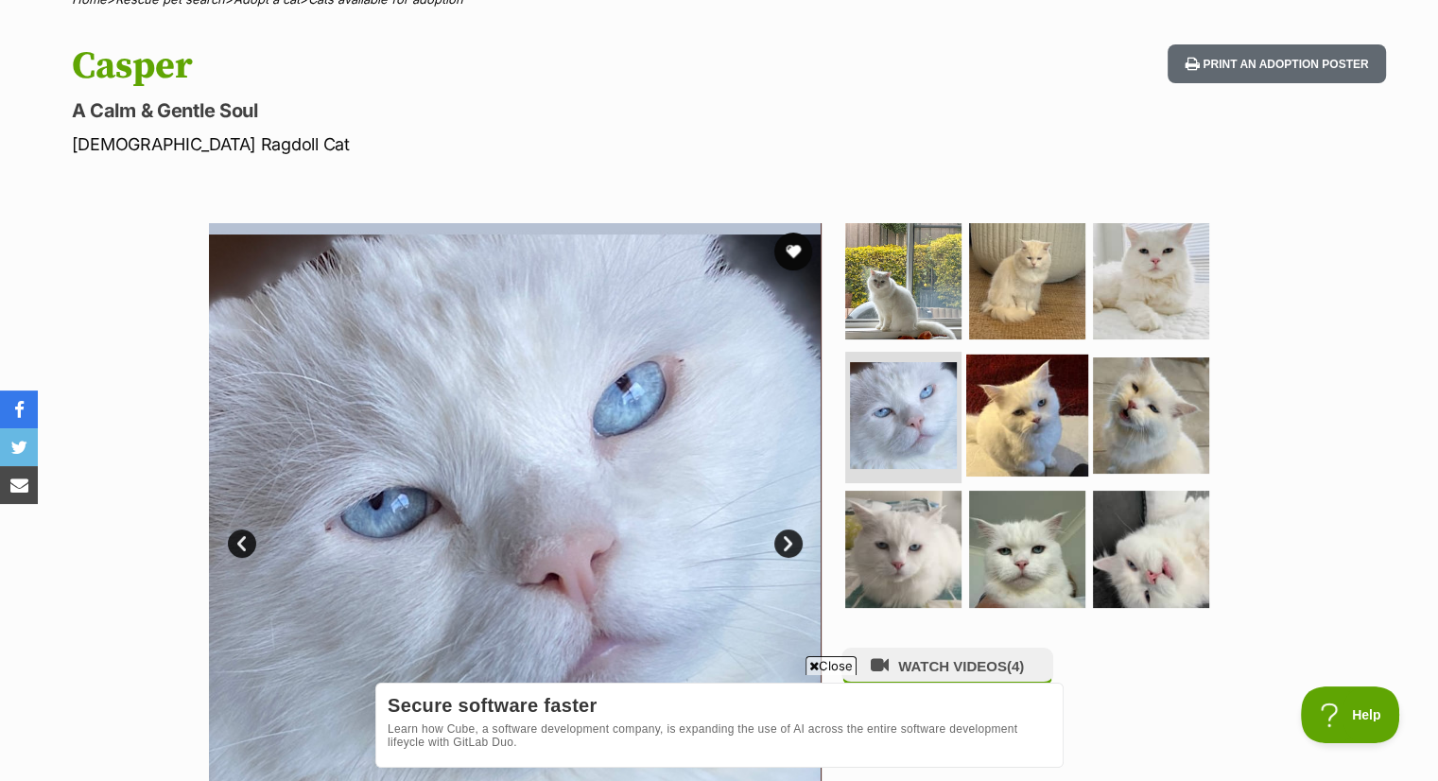
click at [1027, 421] on img at bounding box center [1027, 415] width 122 height 122
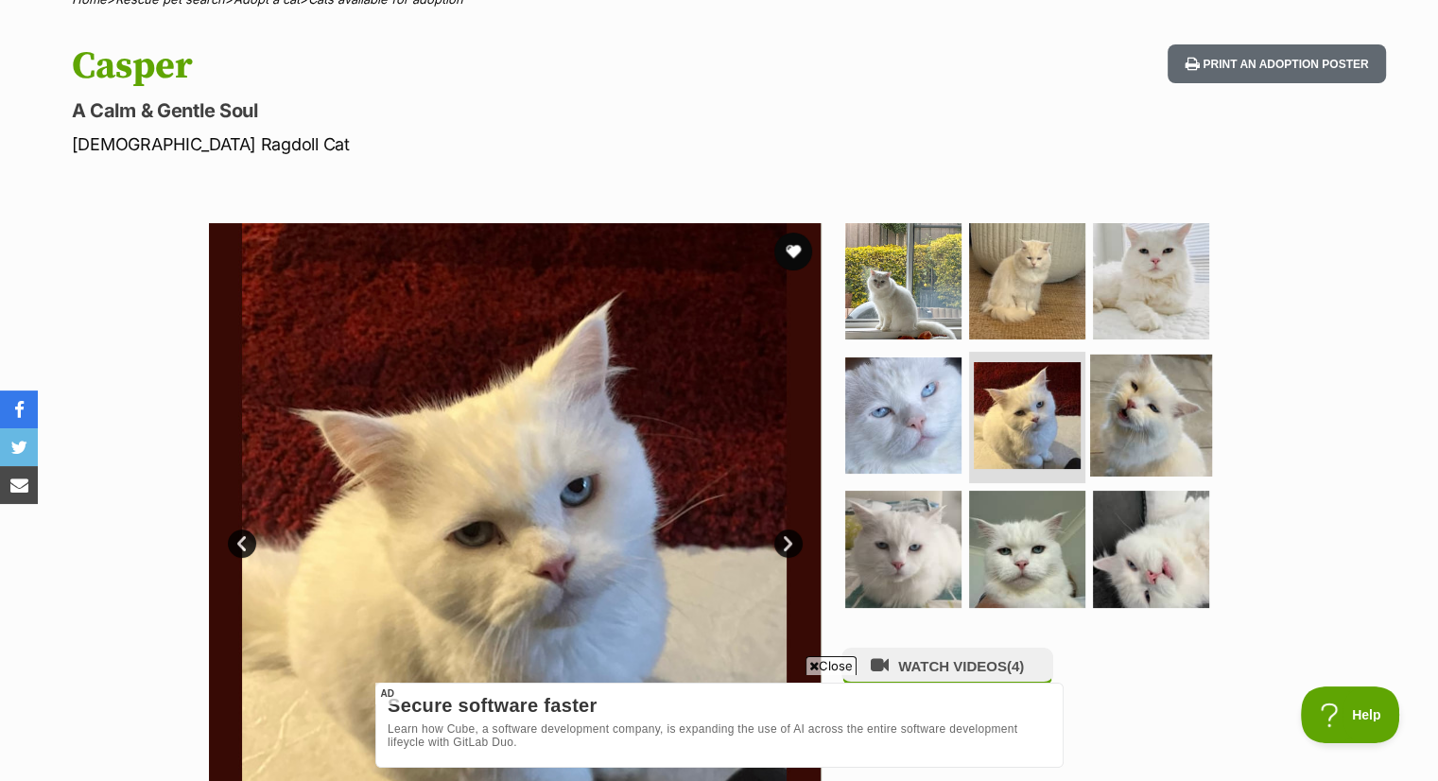
click at [1163, 397] on img at bounding box center [1151, 415] width 122 height 122
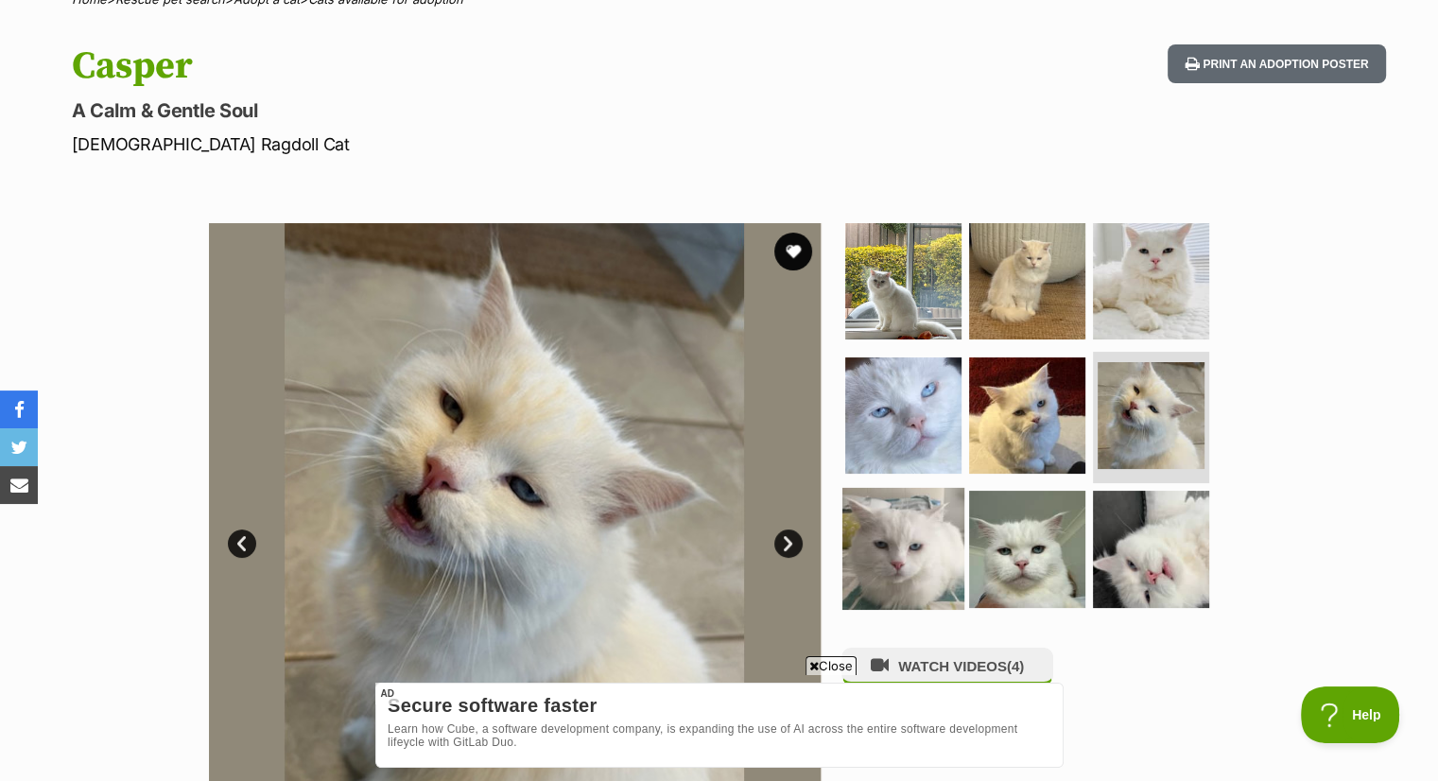
click at [929, 536] on img at bounding box center [903, 549] width 122 height 122
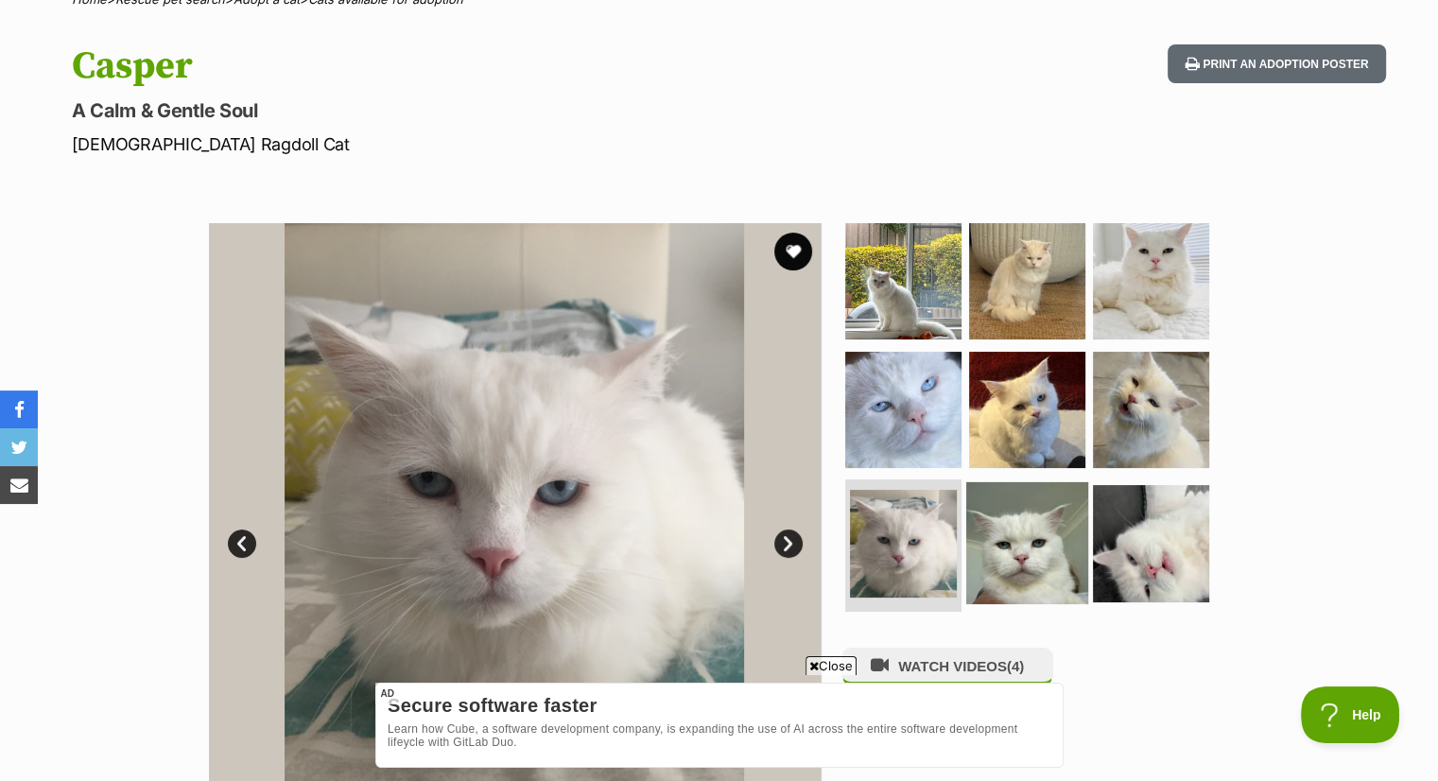
click at [997, 552] on img at bounding box center [1027, 543] width 122 height 122
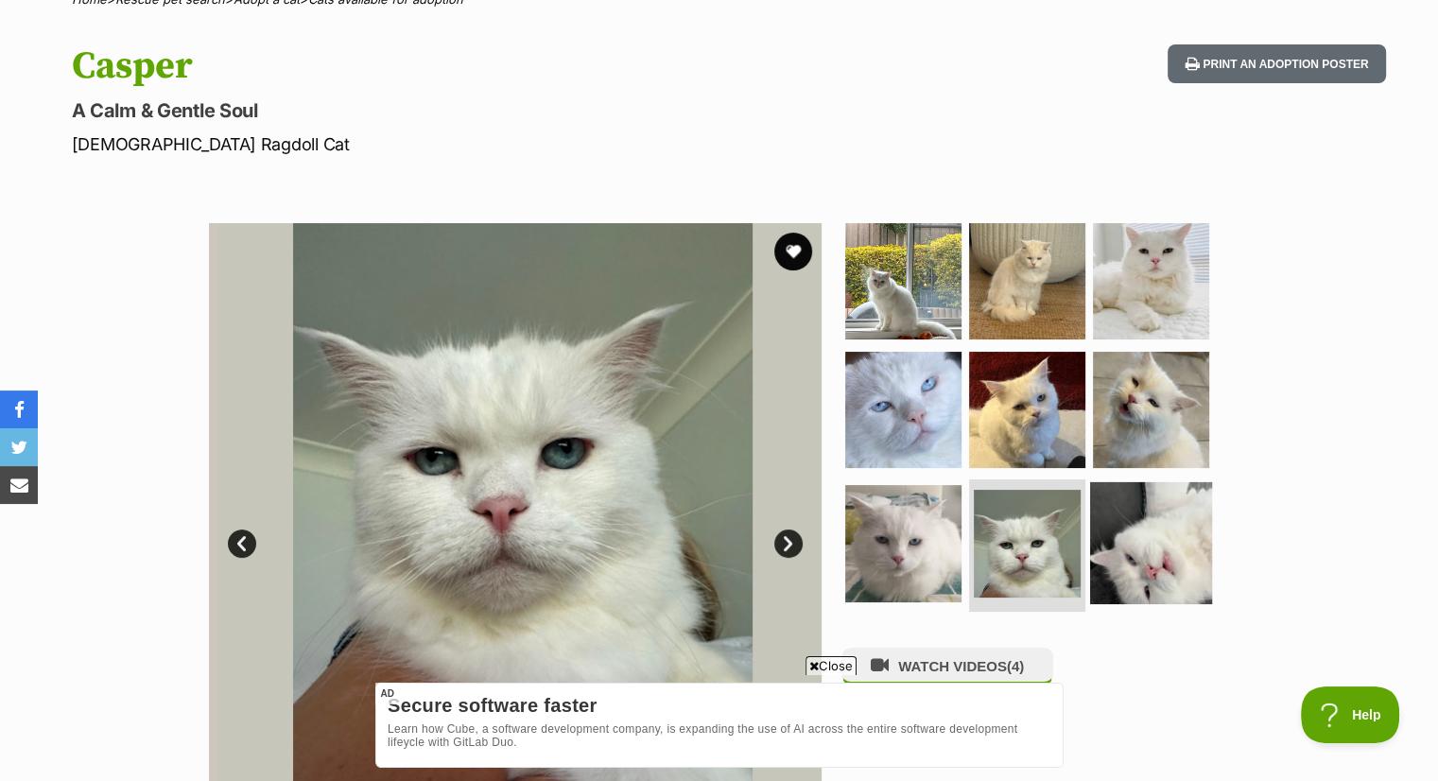
click at [1113, 542] on img at bounding box center [1151, 543] width 122 height 122
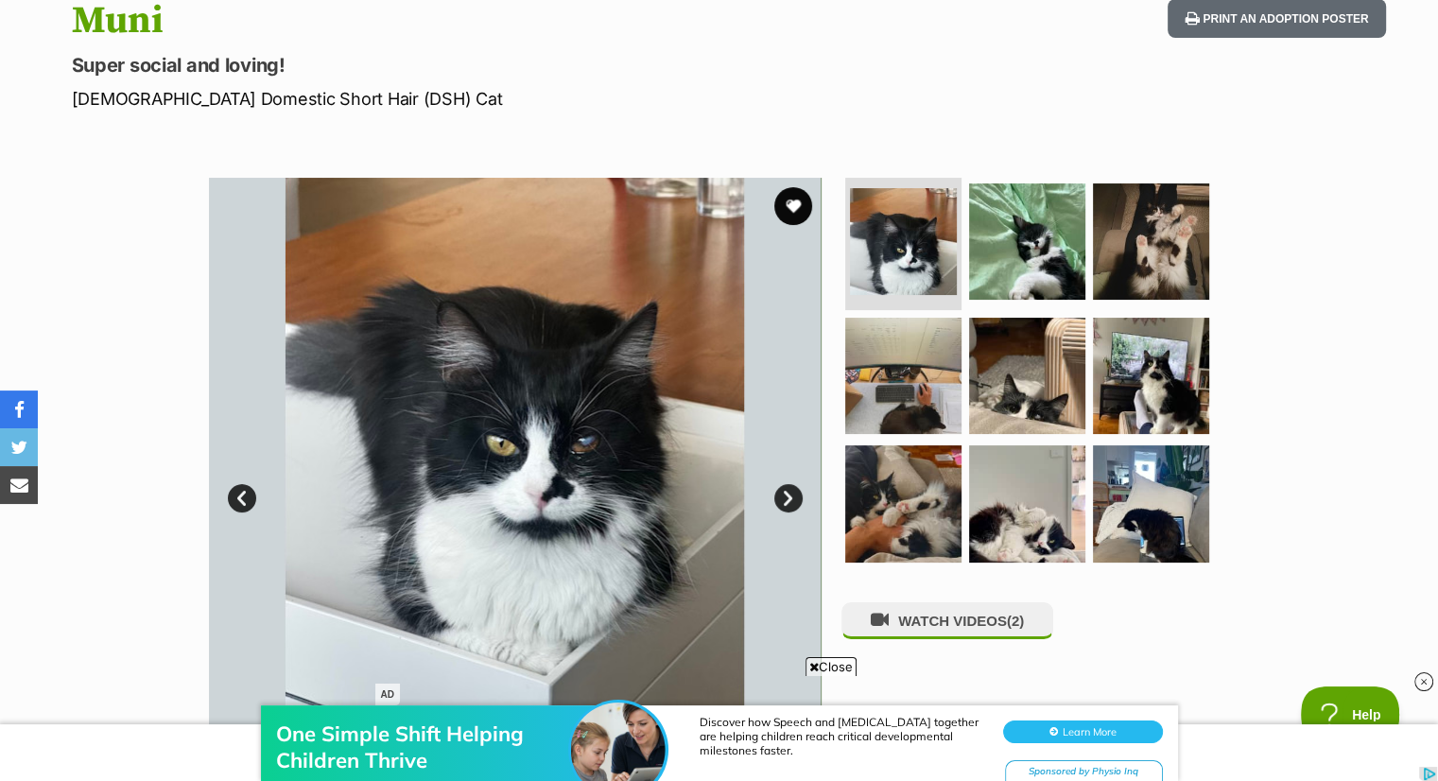
scroll to position [221, 0]
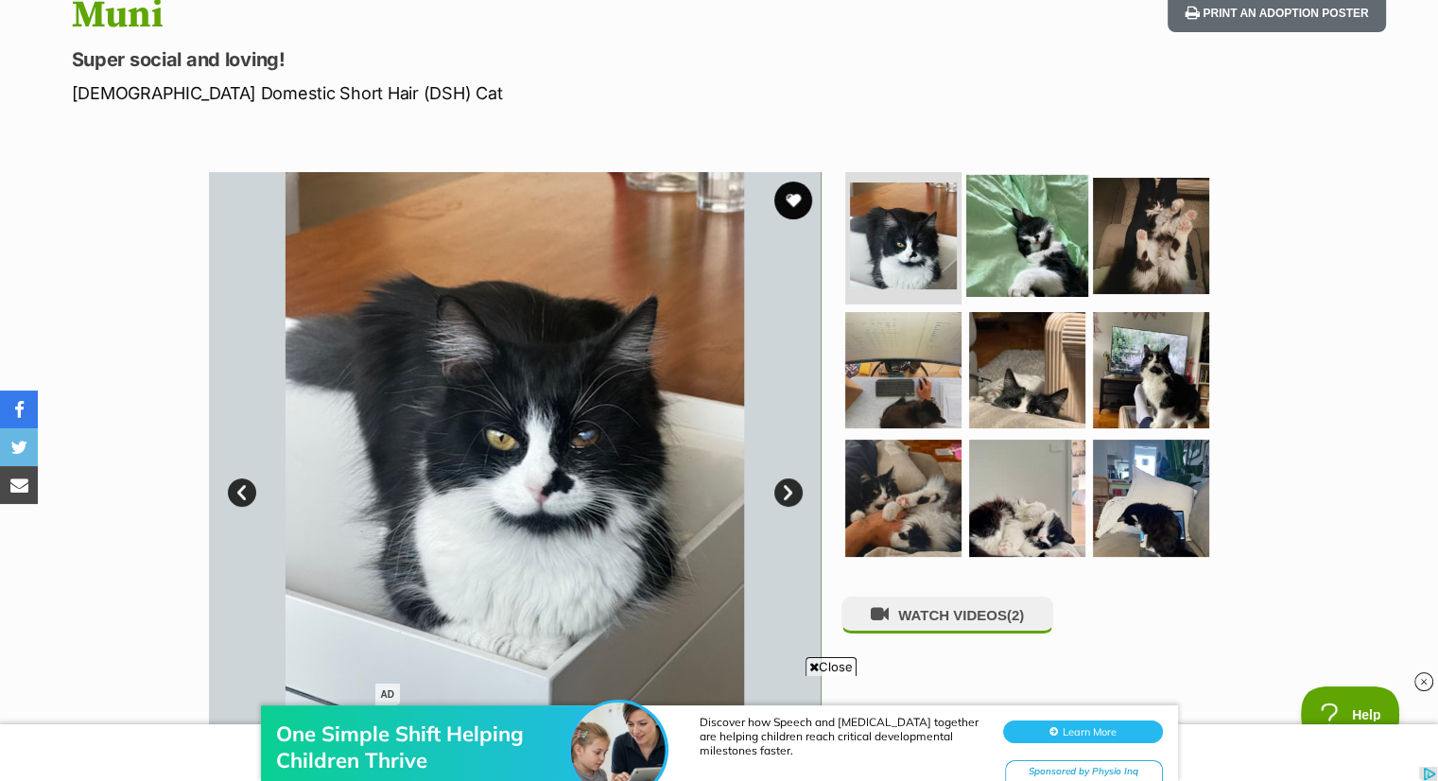
click at [1054, 218] on img at bounding box center [1027, 236] width 122 height 122
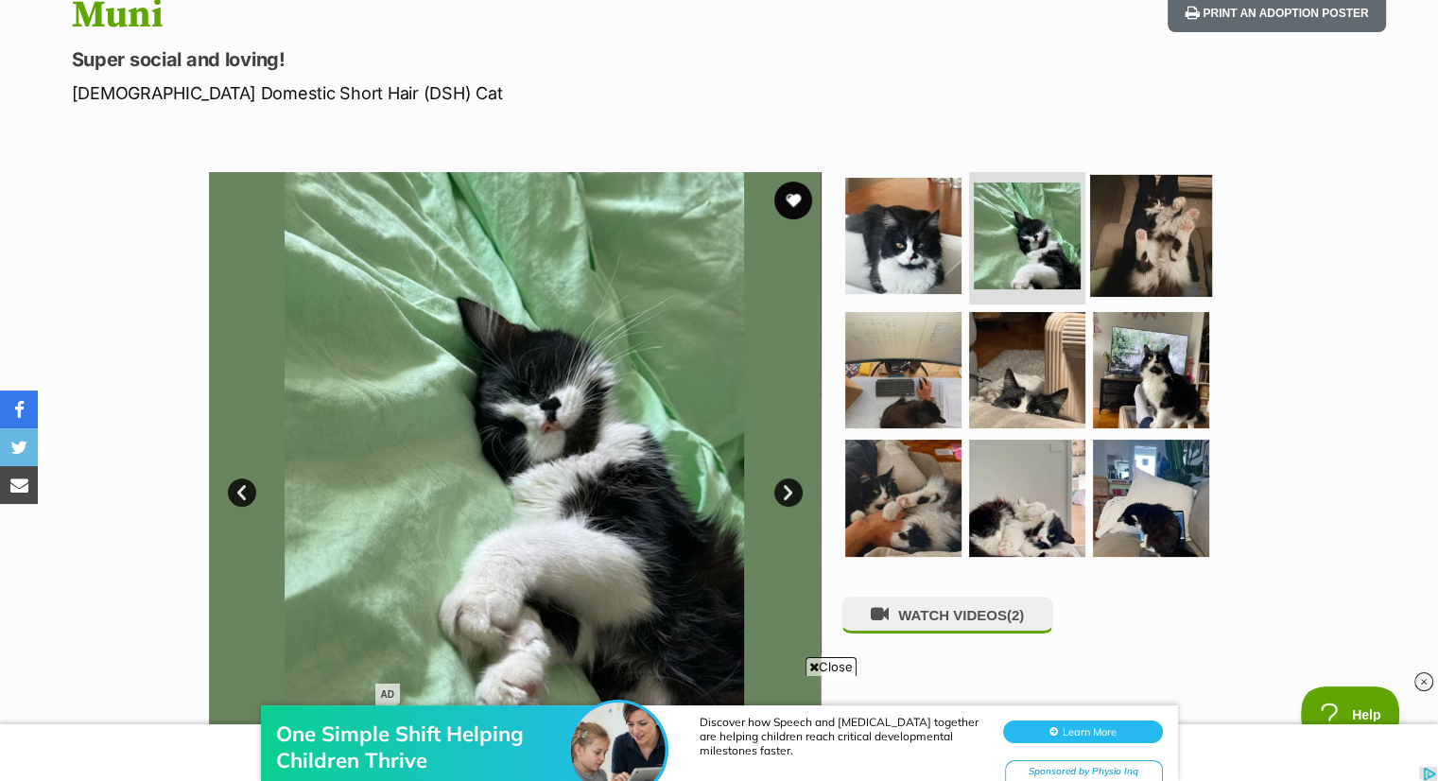
click at [1159, 246] on img at bounding box center [1151, 236] width 122 height 122
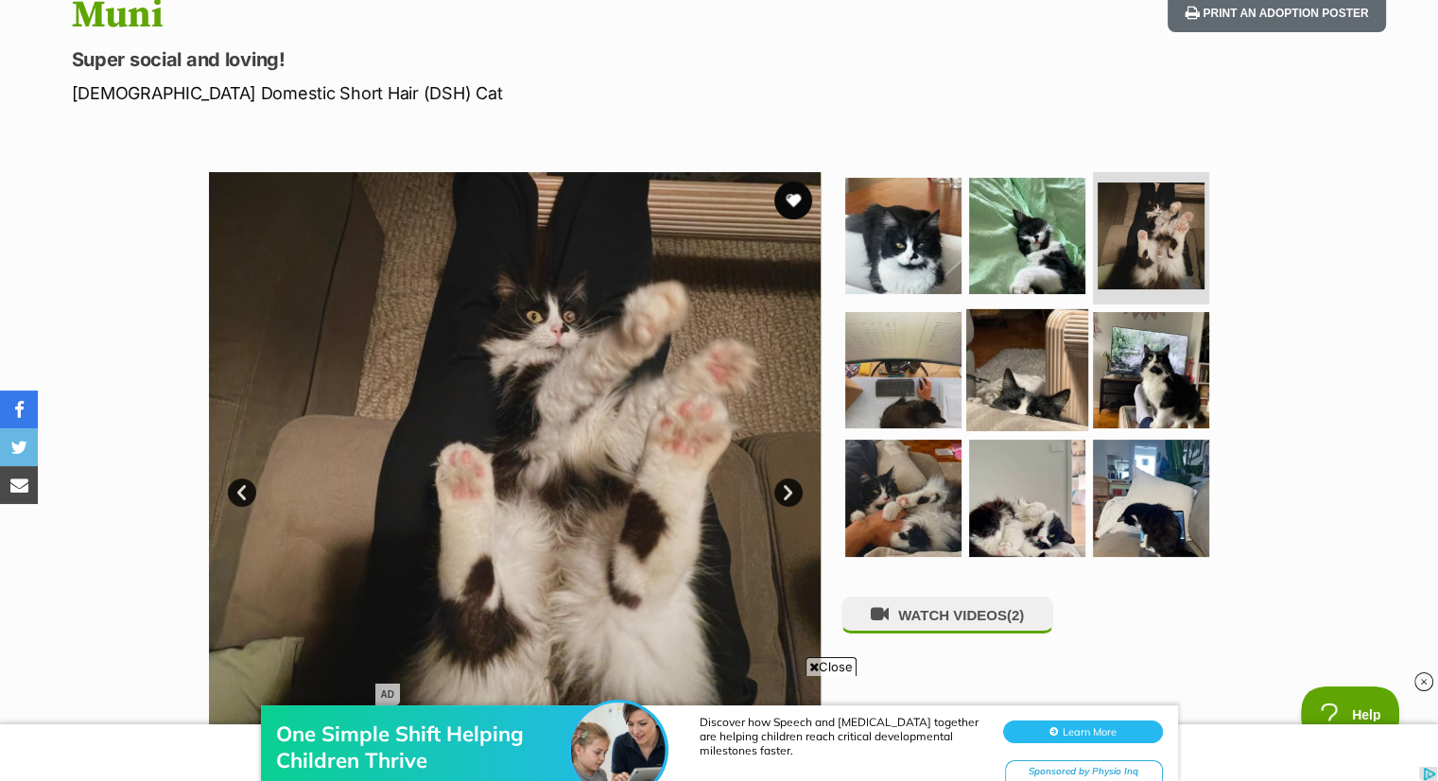
click at [1044, 374] on img at bounding box center [1027, 369] width 122 height 122
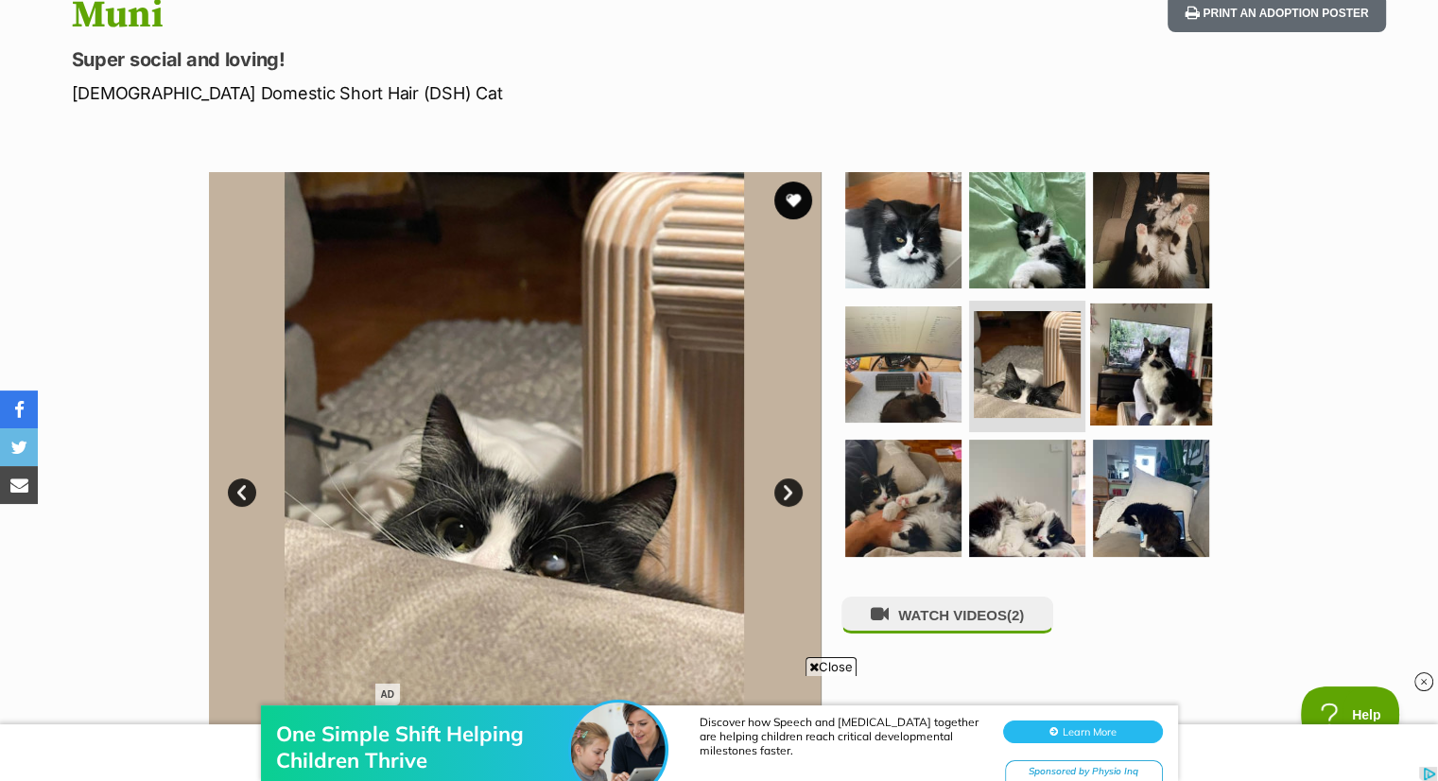
click at [1119, 377] on img at bounding box center [1151, 363] width 122 height 122
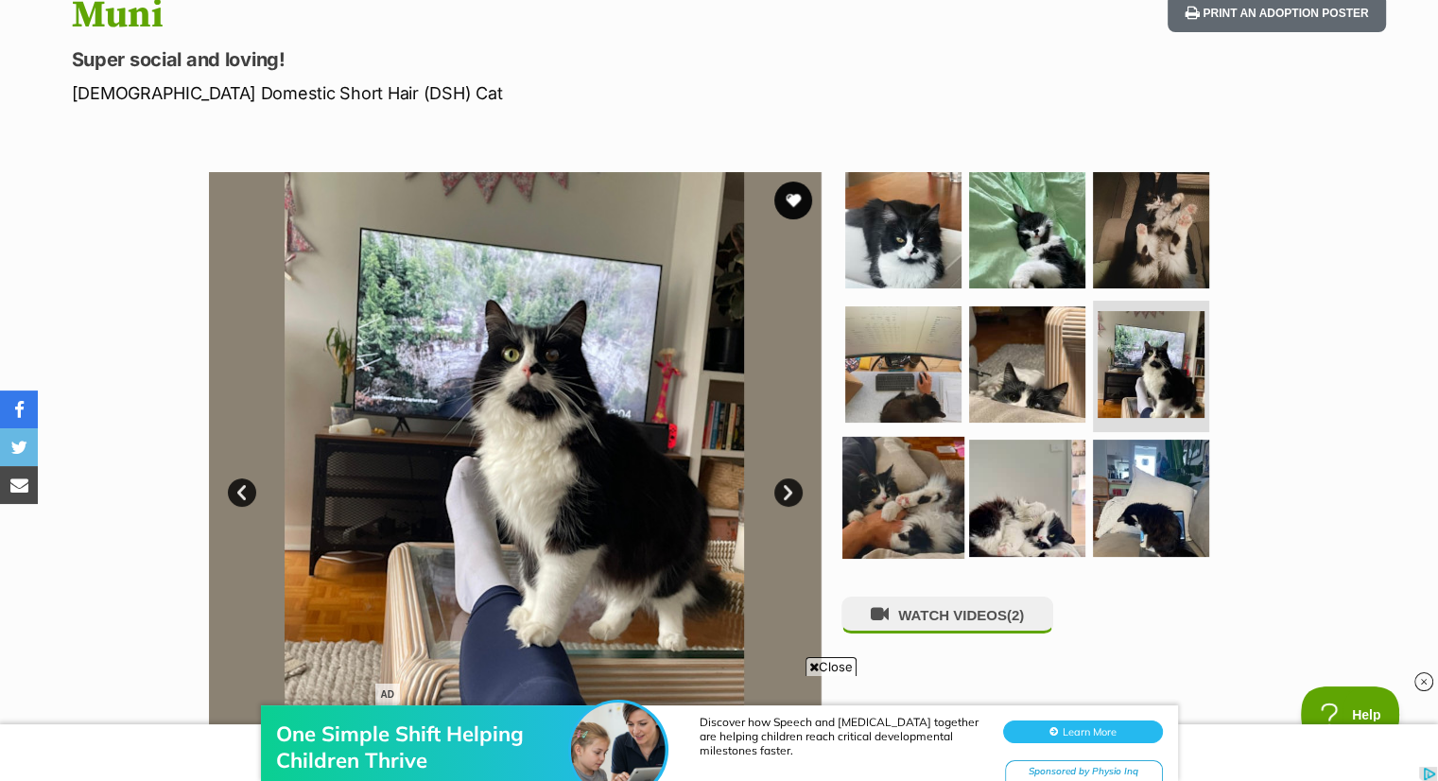
click at [938, 492] on img at bounding box center [903, 498] width 122 height 122
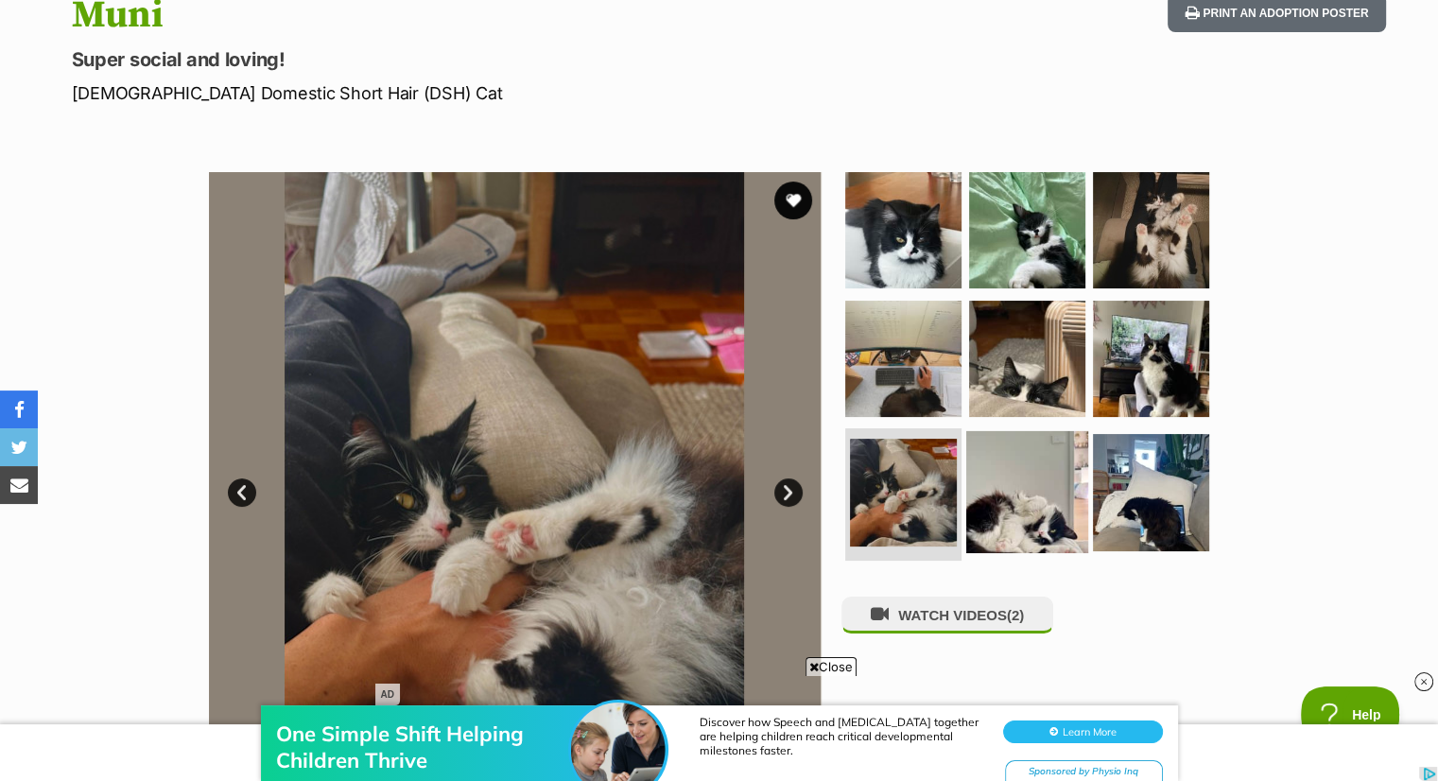
click at [1014, 508] on img at bounding box center [1027, 492] width 122 height 122
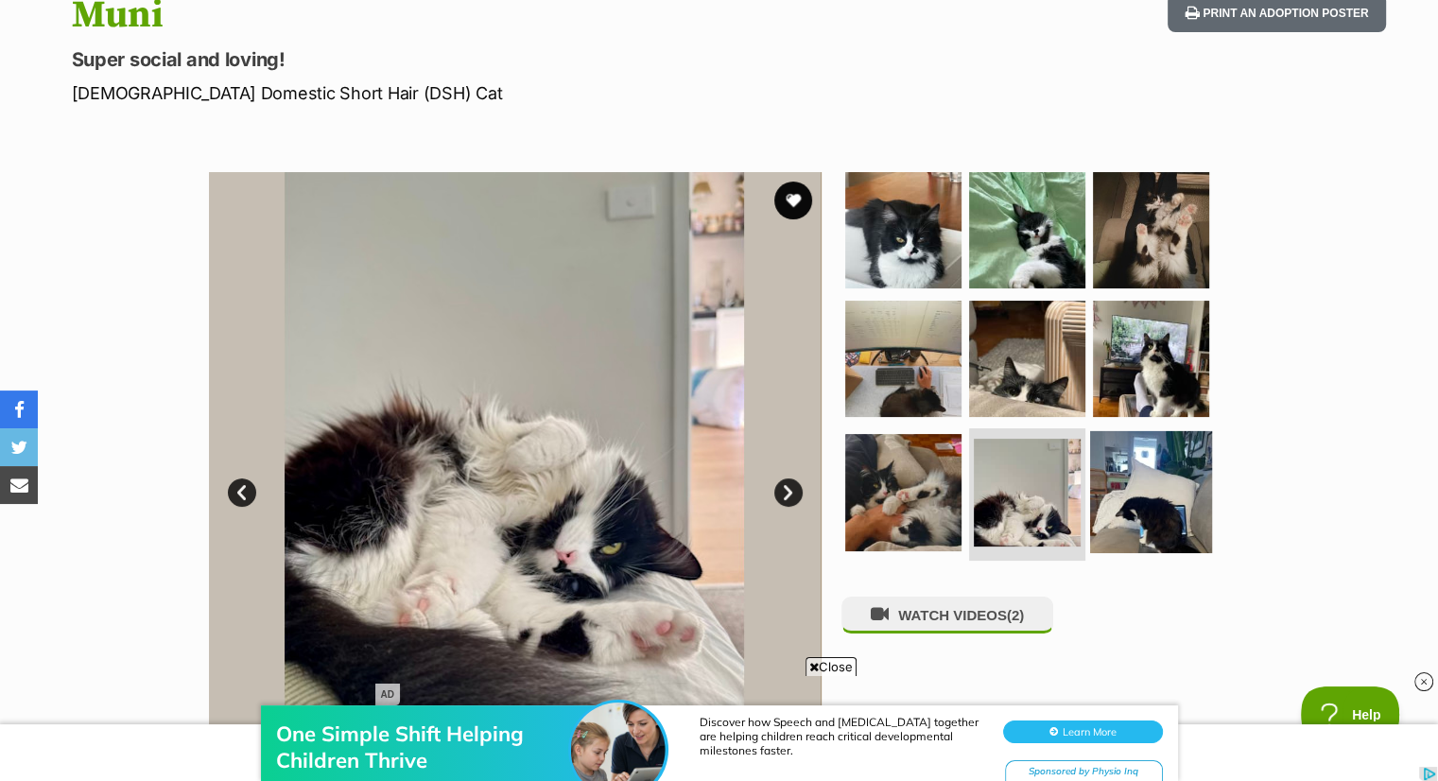
click at [1133, 502] on img at bounding box center [1151, 492] width 122 height 122
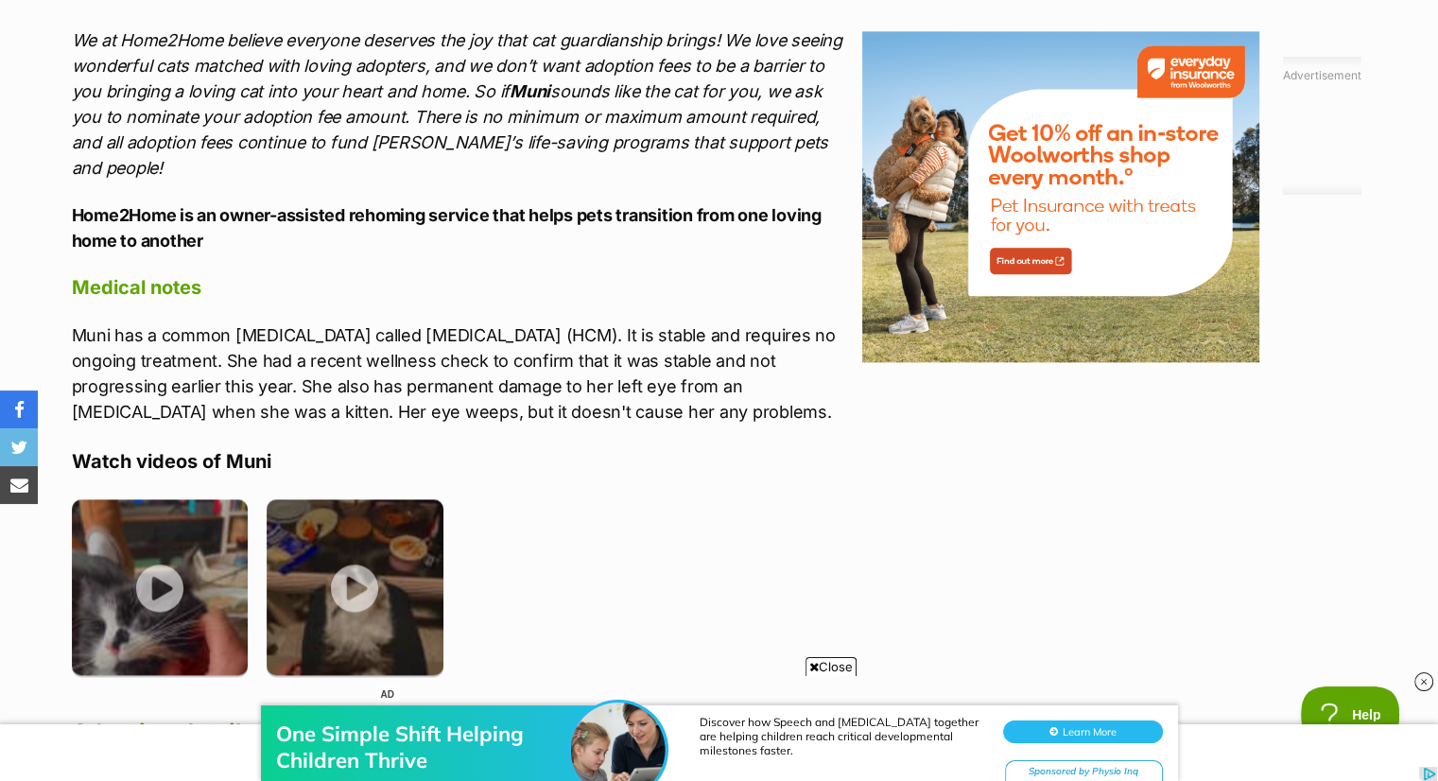
scroll to position [2473, 0]
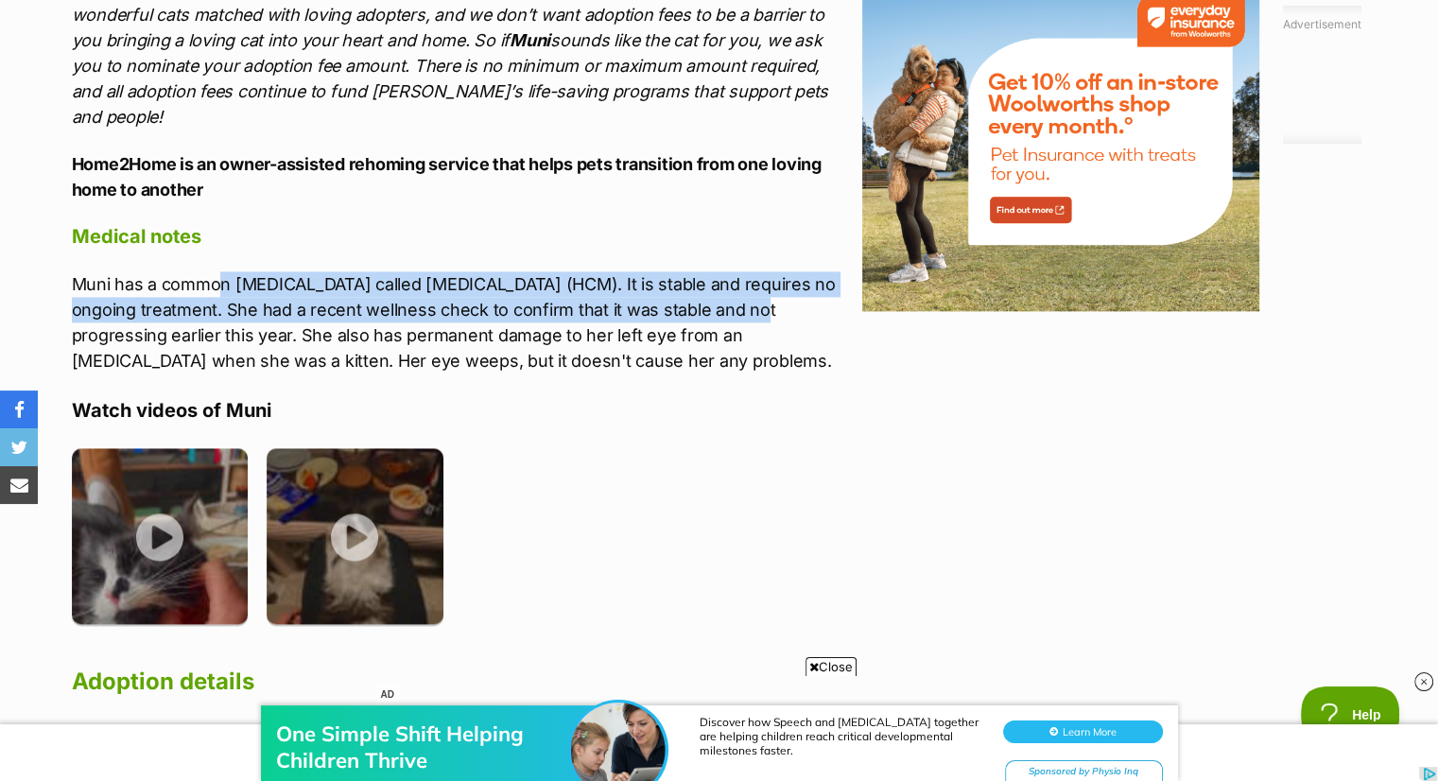
drag, startPoint x: 221, startPoint y: 229, endPoint x: 739, endPoint y: 254, distance: 518.6
click at [739, 271] on p "Muni has a common heart condition called Hypertrophic Cardiomyopathy (HCM). It …" at bounding box center [462, 322] width 781 height 102
click at [459, 271] on p "Muni has a common heart condition called Hypertrophic Cardiomyopathy (HCM). It …" at bounding box center [462, 322] width 781 height 102
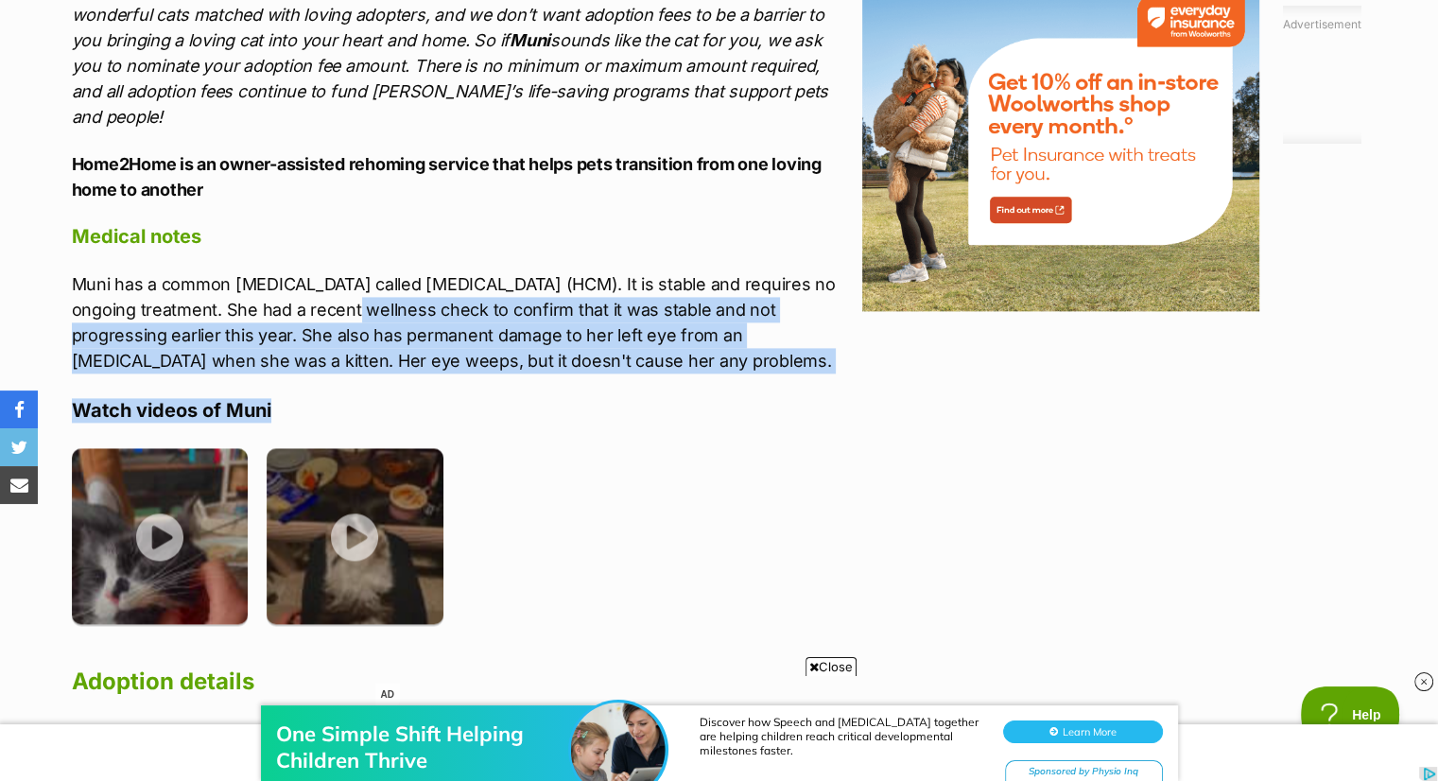
drag, startPoint x: 340, startPoint y: 258, endPoint x: 579, endPoint y: 333, distance: 250.5
click at [579, 333] on div "About Muni Meet Muni – a cheeky, playful little character who is always up for …" at bounding box center [462, 277] width 781 height 2125
click at [562, 300] on p "Muni has a common heart condition called Hypertrophic Cardiomyopathy (HCM). It …" at bounding box center [462, 322] width 781 height 102
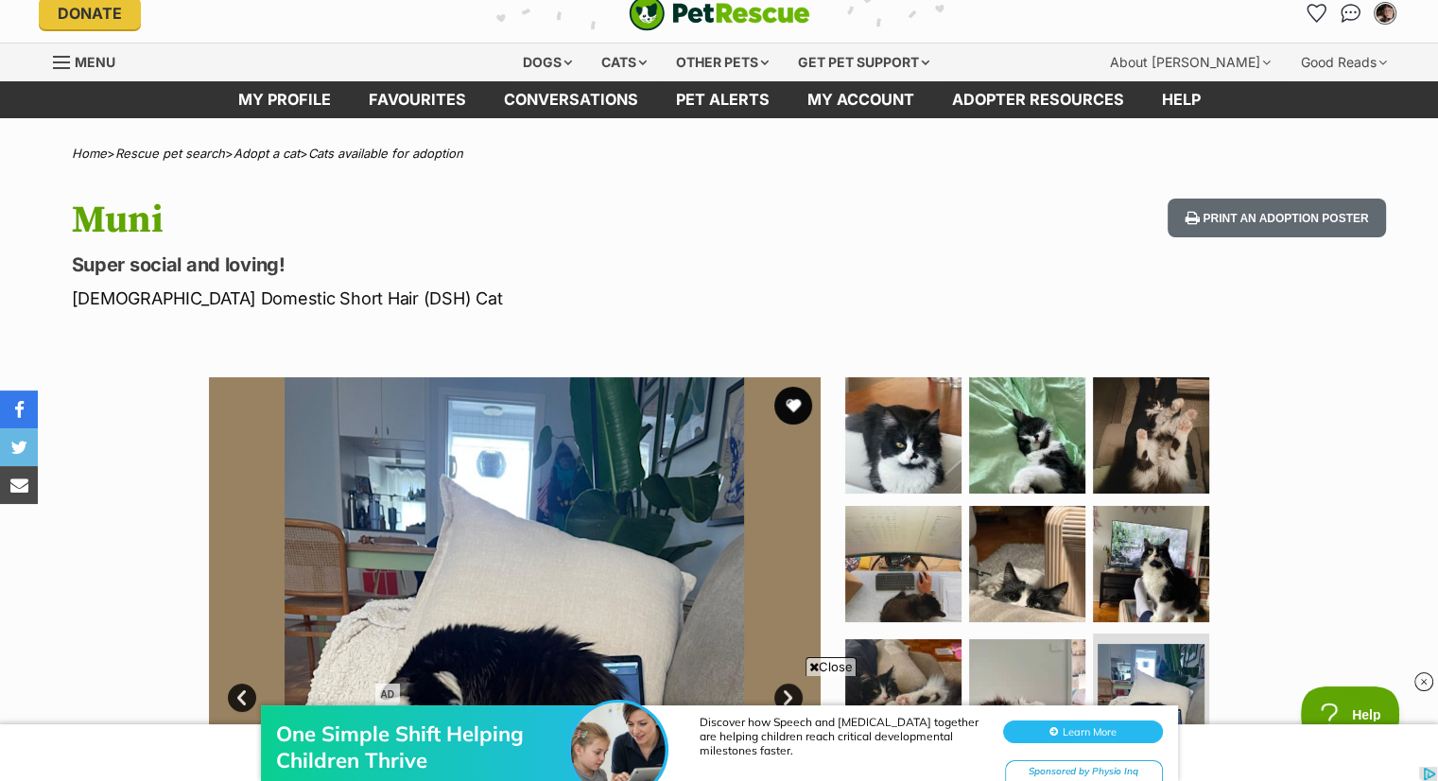
scroll to position [0, 0]
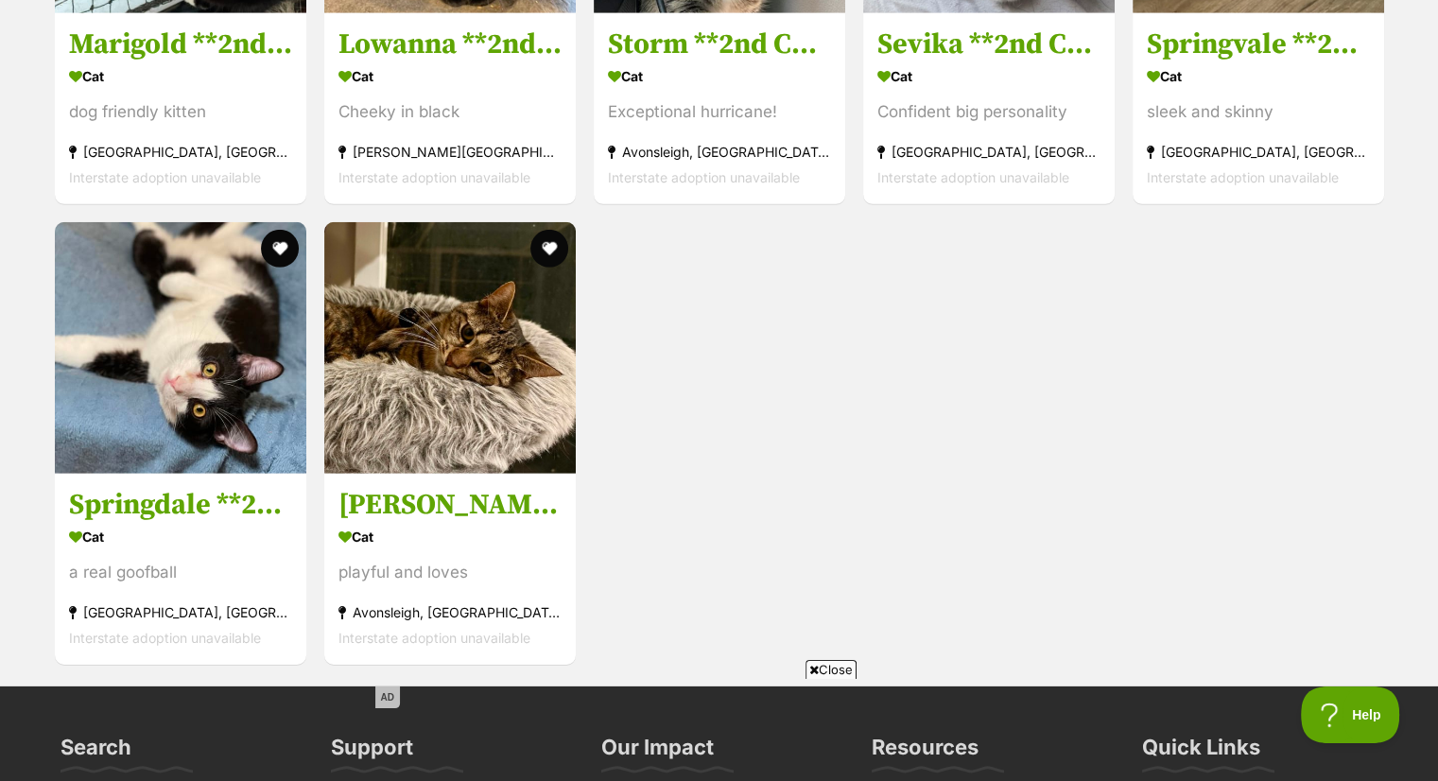
scroll to position [5686, 0]
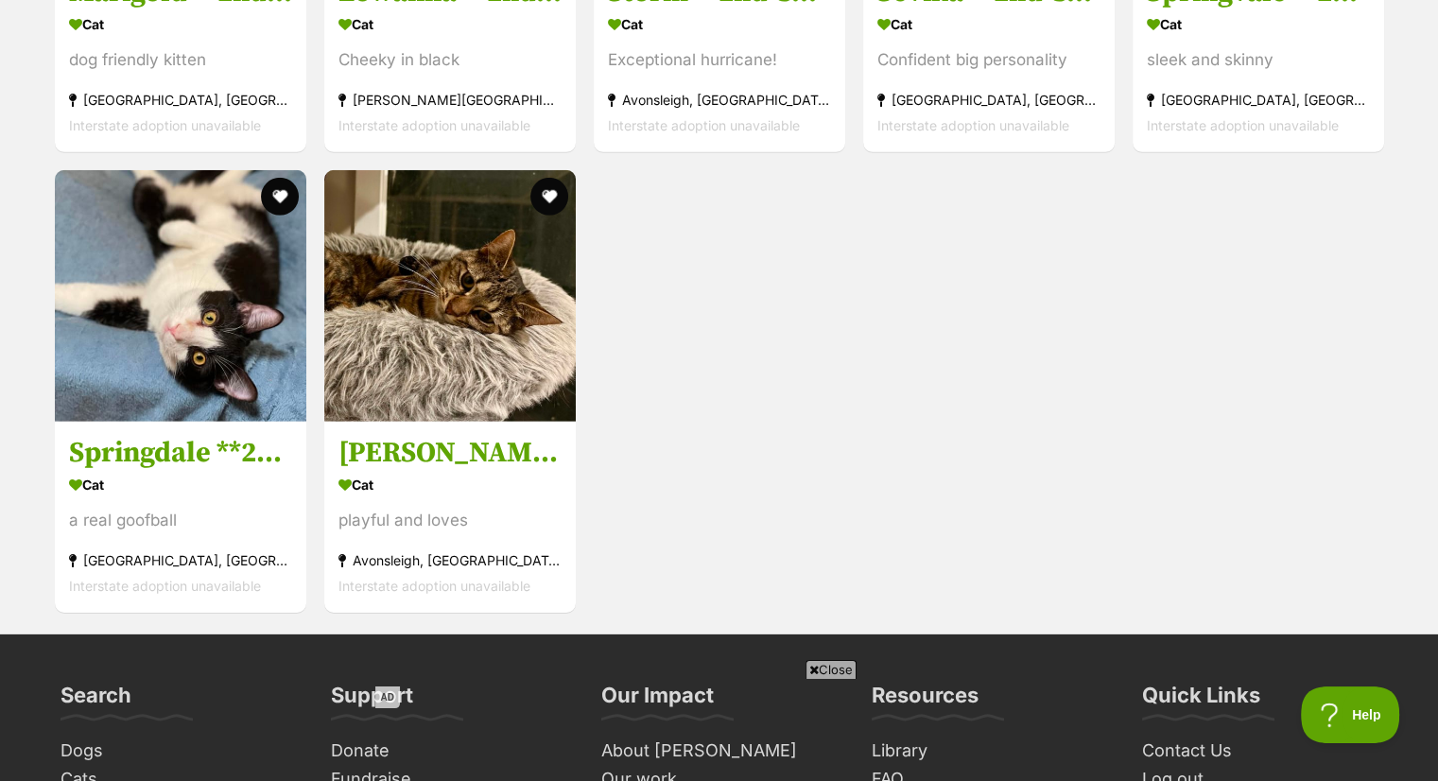
drag, startPoint x: 1451, startPoint y: 264, endPoint x: 1322, endPoint y: 644, distance: 401.1
